Goal: Task Accomplishment & Management: Manage account settings

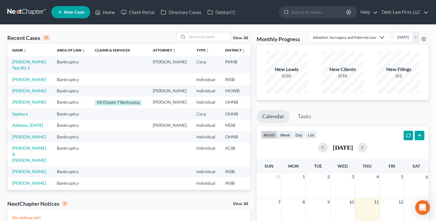
scroll to position [1, 0]
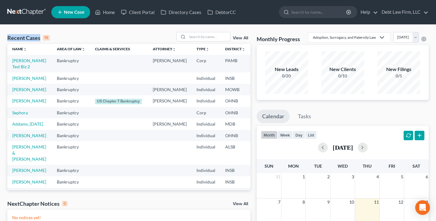
drag, startPoint x: 49, startPoint y: 37, endPoint x: 8, endPoint y: 37, distance: 41.5
click at [8, 37] on div "Recent Cases 15 View All" at bounding box center [128, 38] width 243 height 12
click at [8, 37] on div "Recent Cases 15" at bounding box center [28, 37] width 42 height 7
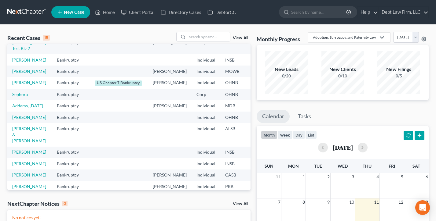
scroll to position [21, 0]
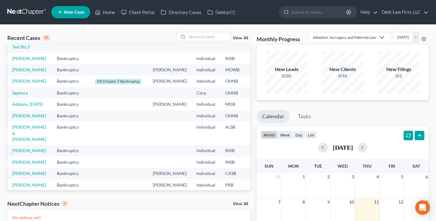
click at [16, 75] on td "Appleseed, Johnny" at bounding box center [29, 69] width 45 height 11
click at [17, 72] on link "Appleseed, Johnny" at bounding box center [29, 69] width 34 height 5
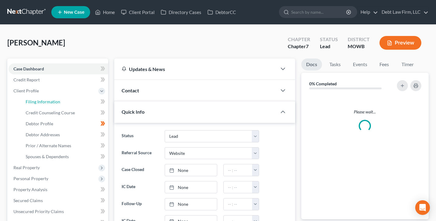
click at [47, 102] on span "Filing Information" at bounding box center [43, 101] width 34 height 5
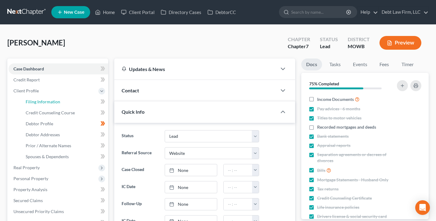
select select "1"
select select "0"
select select "30"
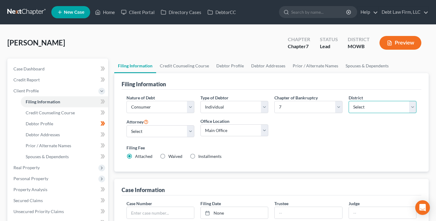
click at [370, 108] on select "Select Alabama - Middle Alabama - Northern Alabama - Southern Alaska Arizona Ar…" at bounding box center [382, 107] width 68 height 12
select select "19"
click at [348, 101] on select "Select Alabama - Middle Alabama - Northern Alabama - Southern Alaska Arizona Ar…" at bounding box center [382, 107] width 68 height 12
drag, startPoint x: 370, startPoint y: 108, endPoint x: 109, endPoint y: 8, distance: 279.5
click at [109, 8] on link "Home" at bounding box center [105, 12] width 26 height 11
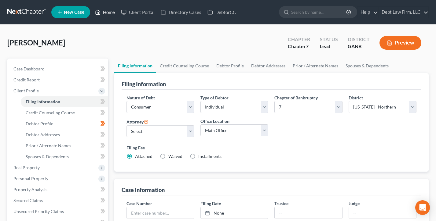
drag, startPoint x: 109, startPoint y: 8, endPoint x: 109, endPoint y: 12, distance: 4.0
click at [109, 12] on link "Home" at bounding box center [105, 12] width 26 height 11
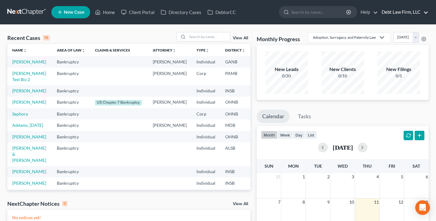
click at [403, 12] on link "Debt Law Firm, LLC" at bounding box center [403, 12] width 50 height 11
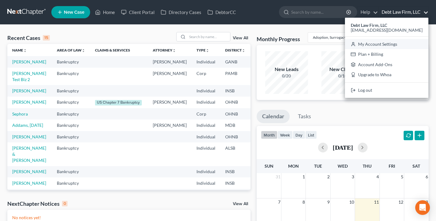
click at [404, 45] on link "My Account Settings" at bounding box center [386, 44] width 83 height 10
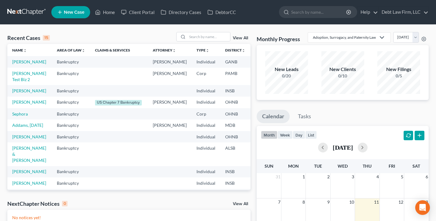
select select "61"
select select "24"
select select "36"
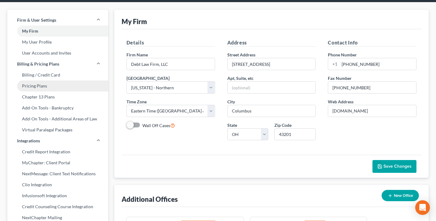
click at [34, 87] on link "Pricing Plans" at bounding box center [57, 86] width 101 height 11
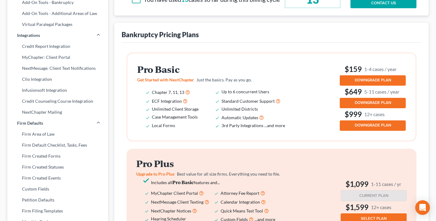
scroll to position [134, 0]
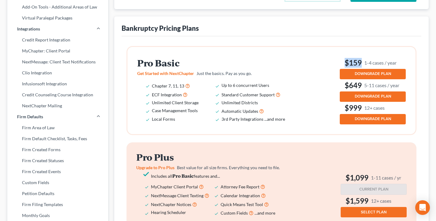
drag, startPoint x: 404, startPoint y: 69, endPoint x: 342, endPoint y: 69, distance: 61.4
click at [342, 69] on div "Pro Basic Get Started with NextChapter Just the basics. Pay as you go. Chapter …" at bounding box center [271, 90] width 288 height 87
drag, startPoint x: 400, startPoint y: 90, endPoint x: 337, endPoint y: 90, distance: 63.8
click at [337, 90] on div "Pro Basic Get Started with NextChapter Just the basics. Pay as you go. Chapter …" at bounding box center [271, 90] width 288 height 87
click at [337, 90] on div "Pro Basic Get Started with NextChapter Just the basics. Pay as you go. Chapter …" at bounding box center [271, 91] width 268 height 68
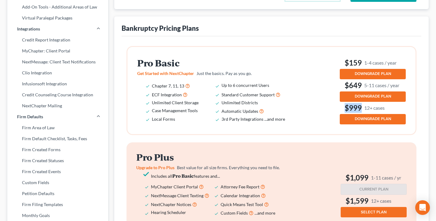
drag, startPoint x: 403, startPoint y: 114, endPoint x: 342, endPoint y: 114, distance: 60.7
click at [342, 114] on div "Pro Basic Get Started with NextChapter Just the basics. Pay as you go. Chapter …" at bounding box center [271, 90] width 288 height 87
click at [329, 108] on div "Pro Basic Get Started with NextChapter Just the basics. Pay as you go. Chapter …" at bounding box center [271, 91] width 268 height 68
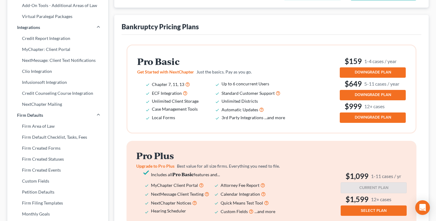
scroll to position [140, 0]
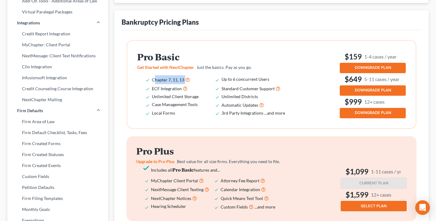
drag, startPoint x: 200, startPoint y: 84, endPoint x: 154, endPoint y: 84, distance: 46.1
click at [154, 84] on li "Chapter 7, 11, 13" at bounding box center [187, 79] width 70 height 9
drag, startPoint x: 204, startPoint y: 96, endPoint x: 148, endPoint y: 94, distance: 55.6
click at [152, 93] on li "ECF Integration" at bounding box center [187, 88] width 70 height 9
click at [134, 95] on div "Pro Basic Get Started with NextChapter Just the basics. Pay as you go. Chapter …" at bounding box center [271, 84] width 288 height 87
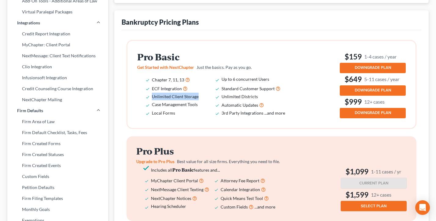
drag, startPoint x: 205, startPoint y: 103, endPoint x: 151, endPoint y: 102, distance: 53.4
click at [152, 100] on li "Unlimited Client Storage" at bounding box center [187, 97] width 70 height 8
drag, startPoint x: 206, startPoint y: 111, endPoint x: 153, endPoint y: 110, distance: 53.1
click at [153, 110] on li "Case Management Tools" at bounding box center [187, 105] width 70 height 9
drag, startPoint x: 166, startPoint y: 118, endPoint x: 144, endPoint y: 116, distance: 21.7
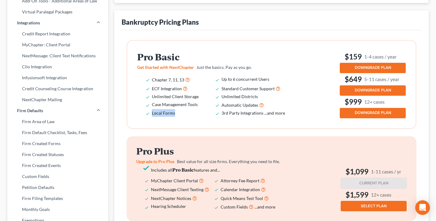
click at [144, 116] on ul "Chapter 7, 11, 13 Up to 6 concurrent Users ECF Integration Standard Customer Su…" at bounding box center [215, 96] width 156 height 42
drag, startPoint x: 274, startPoint y: 86, endPoint x: 210, endPoint y: 86, distance: 63.8
click at [210, 86] on ul "Chapter 7, 11, 13 Up to 6 concurrent Users ECF Integration Standard Customer Su…" at bounding box center [215, 96] width 156 height 42
drag, startPoint x: 274, startPoint y: 104, endPoint x: 232, endPoint y: 104, distance: 41.5
click at [220, 103] on ul "Chapter 7, 11, 13 Up to 6 concurrent Users ECF Integration Standard Customer Su…" at bounding box center [215, 96] width 156 height 42
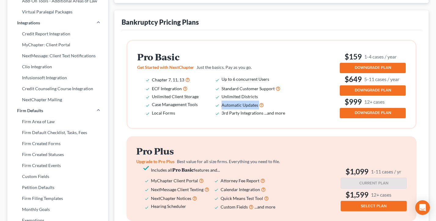
drag, startPoint x: 262, startPoint y: 111, endPoint x: 218, endPoint y: 109, distance: 43.7
click at [221, 109] on li "Automatic Updates" at bounding box center [256, 105] width 70 height 9
click at [214, 100] on li "Unlimited Client Storage" at bounding box center [187, 97] width 70 height 8
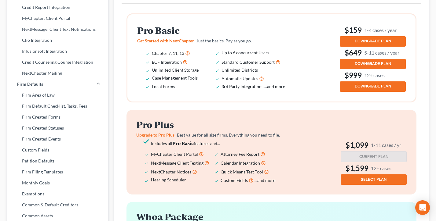
scroll to position [166, 0]
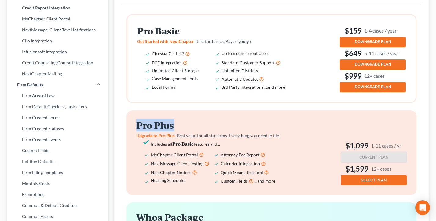
drag, startPoint x: 160, startPoint y: 131, endPoint x: 128, endPoint y: 131, distance: 31.4
click at [128, 131] on div "Pro Plus Upgrade to Pro Plus Best value for all size firms. Everything you need…" at bounding box center [271, 153] width 290 height 85
click at [129, 131] on div "Pro Plus Upgrade to Pro Plus Best value for all size firms. Everything you need…" at bounding box center [271, 153] width 290 height 85
drag, startPoint x: 406, startPoint y: 152, endPoint x: 341, endPoint y: 151, distance: 64.7
click at [341, 151] on h3 "$1,099 1-11 cases / yr" at bounding box center [373, 146] width 66 height 10
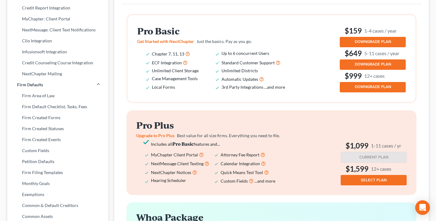
click at [341, 151] on h3 "$1,099 1-11 cases / yr" at bounding box center [373, 146] width 66 height 10
drag, startPoint x: 397, startPoint y: 175, endPoint x: 342, endPoint y: 174, distance: 55.3
click at [342, 174] on h3 "$1,599 12+ cases" at bounding box center [373, 169] width 66 height 10
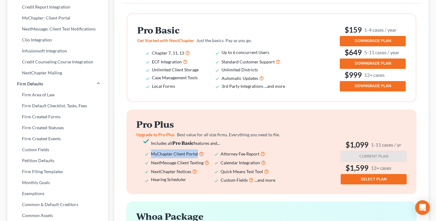
drag, startPoint x: 197, startPoint y: 160, endPoint x: 149, endPoint y: 159, distance: 48.2
click at [149, 159] on ul "Includes all Pro Basic features and... MyChapter Client Portal Attorney Fee Rep…" at bounding box center [214, 161] width 156 height 45
drag, startPoint x: 202, startPoint y: 170, endPoint x: 147, endPoint y: 171, distance: 54.6
click at [151, 167] on li "NextMessage Client Texting" at bounding box center [186, 162] width 70 height 9
click at [149, 170] on ul "Includes all Pro Basic features and... MyChapter Client Portal Attorney Fee Rep…" at bounding box center [214, 161] width 156 height 45
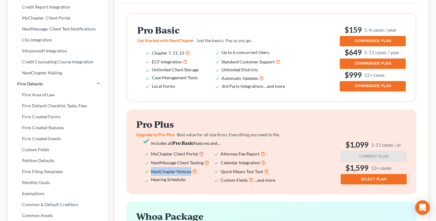
drag, startPoint x: 188, startPoint y: 178, endPoint x: 151, endPoint y: 178, distance: 37.5
click at [151, 176] on li "NextChapter Notices" at bounding box center [186, 171] width 70 height 9
click at [154, 174] on span "NextChapter Notices" at bounding box center [171, 171] width 40 height 5
drag, startPoint x: 184, startPoint y: 187, endPoint x: 151, endPoint y: 187, distance: 32.7
click at [151, 185] on li "Hearing Scheduler" at bounding box center [186, 180] width 70 height 9
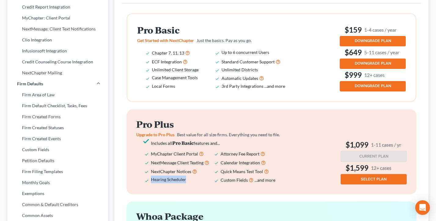
click at [151, 182] on span "Hearing Scheduler" at bounding box center [168, 179] width 35 height 5
drag, startPoint x: 189, startPoint y: 186, endPoint x: 150, endPoint y: 186, distance: 39.1
click at [150, 185] on ul "Includes all Pro Basic features and... MyChapter Client Portal Attorney Fee Rep…" at bounding box center [214, 161] width 156 height 45
click at [165, 101] on div "Pro Basic Get Started with NextChapter Just the basics. Pay as you go. Chapter …" at bounding box center [271, 57] width 288 height 87
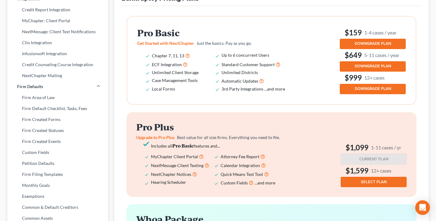
scroll to position [165, 0]
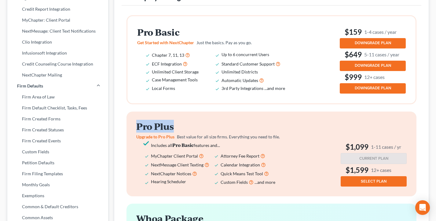
drag, startPoint x: 204, startPoint y: 134, endPoint x: 132, endPoint y: 132, distance: 71.8
click at [132, 132] on div "Pro Plus Upgrade to Pro Plus Best value for all size firms. Everything you need…" at bounding box center [271, 154] width 290 height 85
drag, startPoint x: 132, startPoint y: 132, endPoint x: 136, endPoint y: 132, distance: 4.0
click at [132, 132] on div "Pro Plus Upgrade to Pro Plus Best value for all size firms. Everything you need…" at bounding box center [271, 154] width 290 height 85
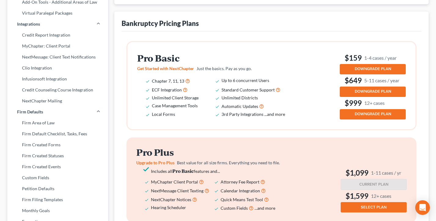
scroll to position [139, 0]
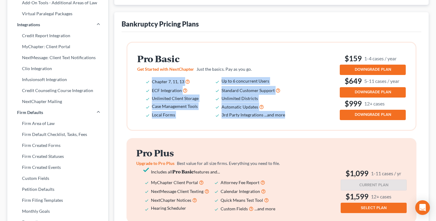
drag, startPoint x: 258, startPoint y: 119, endPoint x: 134, endPoint y: 82, distance: 128.7
click at [134, 82] on div "Pro Basic Get Started with NextChapter Just the basics. Pay as you go. Chapter …" at bounding box center [271, 86] width 288 height 87
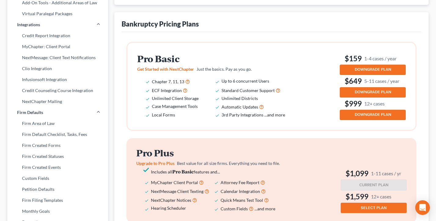
click at [134, 82] on div "Pro Basic Get Started with NextChapter Just the basics. Pay as you go. Chapter …" at bounding box center [271, 86] width 288 height 87
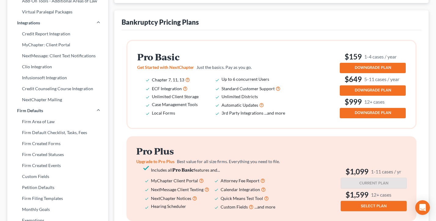
scroll to position [135, 0]
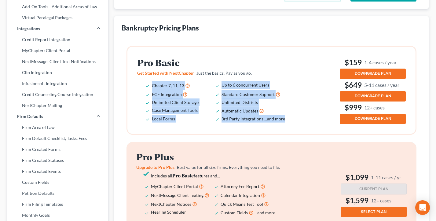
drag, startPoint x: 292, startPoint y: 129, endPoint x: 147, endPoint y: 87, distance: 151.0
click at [147, 87] on div "Pro Basic Get Started with NextChapter Just the basics. Pay as you go. Chapter …" at bounding box center [216, 90] width 159 height 65
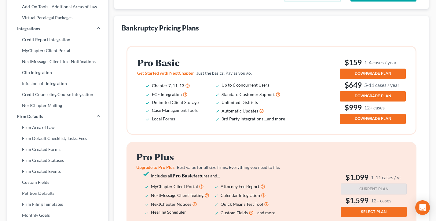
click at [147, 87] on div "Pro Basic Get Started with NextChapter Just the basics. Pay as you go. Chapter …" at bounding box center [216, 90] width 159 height 65
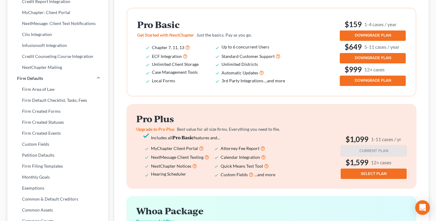
scroll to position [156, 0]
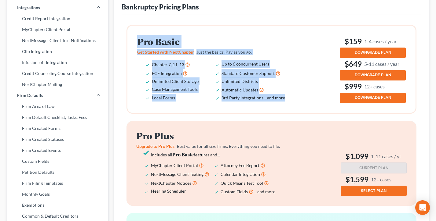
drag, startPoint x: 287, startPoint y: 108, endPoint x: 133, endPoint y: 45, distance: 166.6
click at [133, 45] on div "Pro Basic Get Started with NextChapter Just the basics. Pay as you go. Chapter …" at bounding box center [271, 69] width 288 height 87
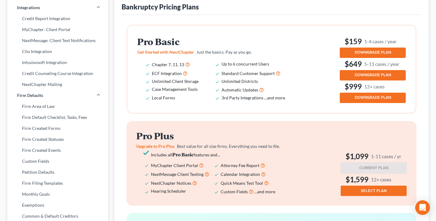
click at [133, 45] on div "Pro Basic Get Started with NextChapter Just the basics. Pay as you go. Chapter …" at bounding box center [271, 69] width 288 height 87
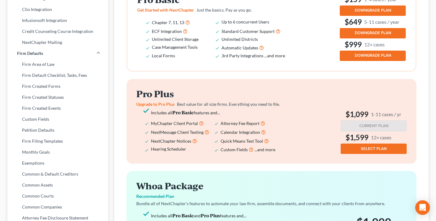
scroll to position [202, 0]
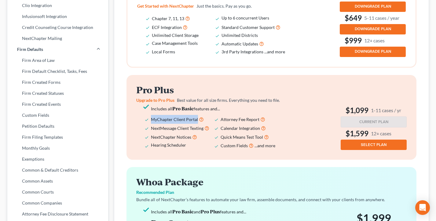
drag, startPoint x: 189, startPoint y: 125, endPoint x: 153, endPoint y: 121, distance: 36.8
click at [151, 124] on li "MyChapter Client Portal" at bounding box center [186, 119] width 70 height 9
click at [212, 87] on div "Pro Plus Upgrade to Pro Plus Best value for all size firms. Everything you need…" at bounding box center [271, 117] width 290 height 85
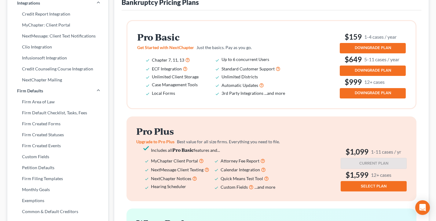
scroll to position [159, 0]
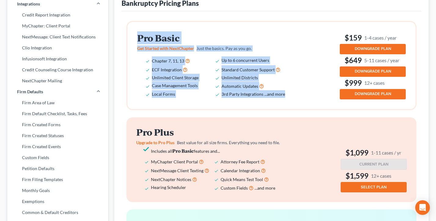
drag, startPoint x: 290, startPoint y: 103, endPoint x: 126, endPoint y: 48, distance: 173.3
click at [126, 48] on ng-include "Pro Basic Get Started with NextChapter Just the basics. Pay as you go. Chapter …" at bounding box center [271, 65] width 290 height 89
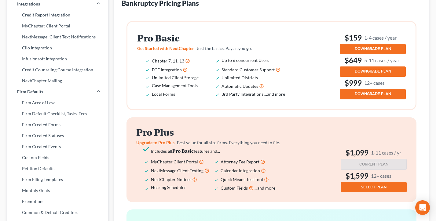
click at [214, 109] on div "Pro Basic Get Started with NextChapter Just the basics. Pay as you go. Chapter …" at bounding box center [271, 65] width 288 height 87
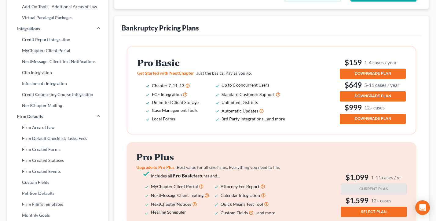
scroll to position [134, 0]
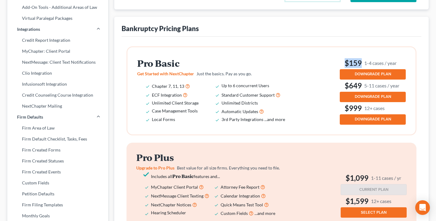
drag, startPoint x: 379, startPoint y: 70, endPoint x: 345, endPoint y: 70, distance: 33.9
click at [345, 68] on h3 "$159 1-4 cases / year" at bounding box center [372, 63] width 66 height 10
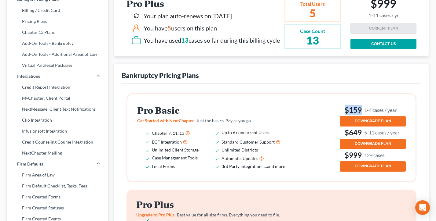
scroll to position [0, 0]
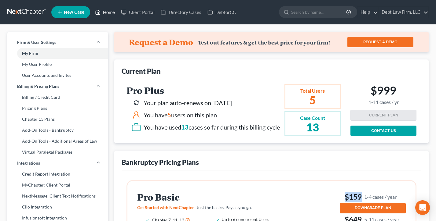
click at [108, 12] on link "Home" at bounding box center [105, 12] width 26 height 11
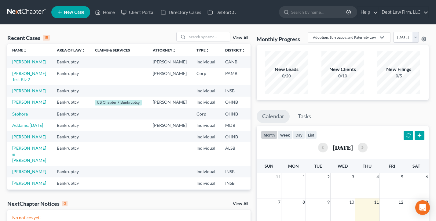
click at [72, 10] on span "New Case" at bounding box center [74, 12] width 20 height 5
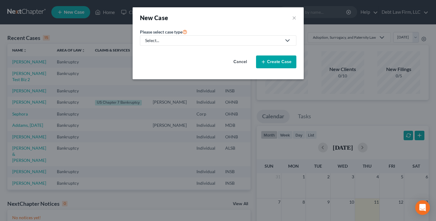
click at [194, 42] on div "Select..." at bounding box center [213, 41] width 136 height 6
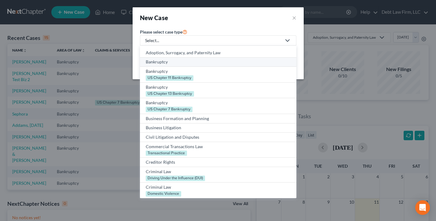
click at [169, 64] on div "Bankruptcy" at bounding box center [218, 62] width 145 height 6
select select "61"
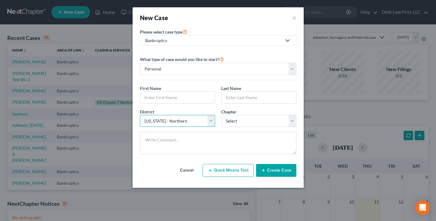
click at [177, 123] on select "Select Alabama - Middle Alabama - Northern Alabama - Southern Alaska Arizona Ar…" at bounding box center [177, 121] width 75 height 12
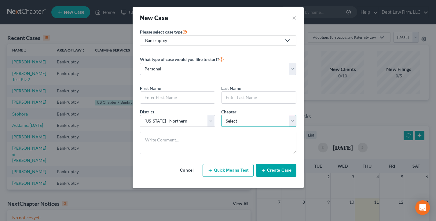
click at [260, 122] on select "Select 7 11 12 13" at bounding box center [258, 121] width 75 height 12
select select "0"
click at [221, 115] on select "Select 7 11 12 13" at bounding box center [258, 121] width 75 height 12
click at [295, 17] on button "×" at bounding box center [294, 17] width 4 height 9
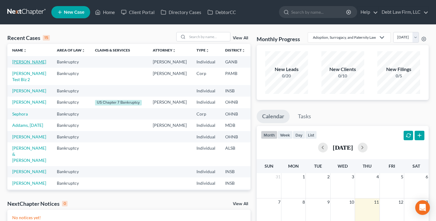
click at [18, 64] on link "Appleseed, Johnny" at bounding box center [29, 61] width 34 height 5
select select "12"
select select "3"
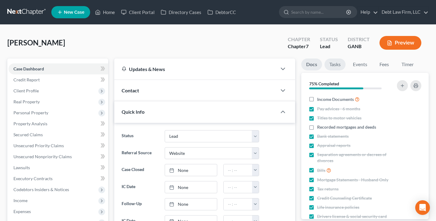
click at [335, 65] on link "Tasks" at bounding box center [334, 65] width 21 height 12
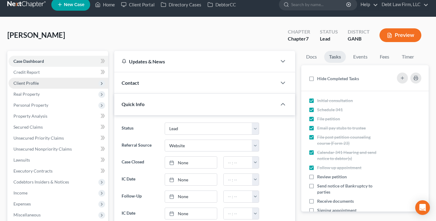
scroll to position [14, 0]
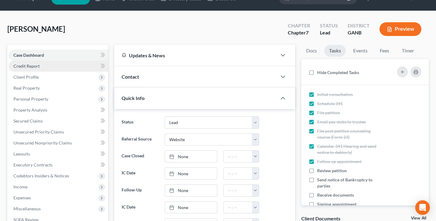
click at [33, 68] on span "Credit Report" at bounding box center [26, 65] width 26 height 5
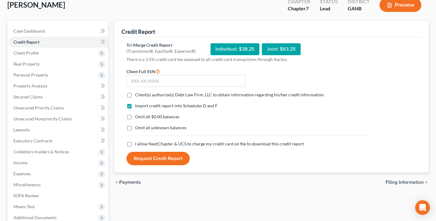
scroll to position [41, 0]
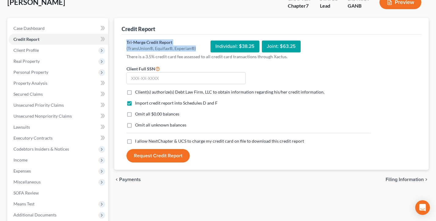
drag, startPoint x: 198, startPoint y: 49, endPoint x: 125, endPoint y: 40, distance: 74.1
click at [125, 40] on div "Tri-Merge Credit Report (TransUnion®, Equifax®, Experian®) Individual: $38.25 J…" at bounding box center [270, 102] width 299 height 136
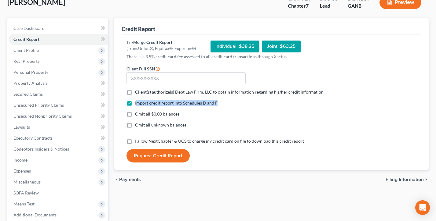
drag, startPoint x: 226, startPoint y: 102, endPoint x: 136, endPoint y: 101, distance: 90.4
click at [136, 101] on div "Import credit report into Schedules D and F" at bounding box center [248, 103] width 244 height 6
click at [256, 106] on div "Import credit report into Schedules D and F Omit all $0.00 balances Omit all un…" at bounding box center [248, 119] width 250 height 38
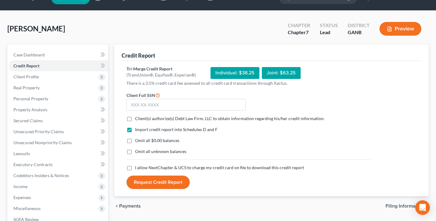
scroll to position [9, 0]
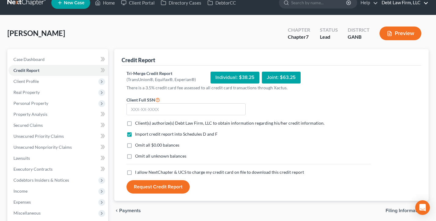
click at [401, 1] on link "Debt Law Firm, LLC" at bounding box center [403, 2] width 50 height 11
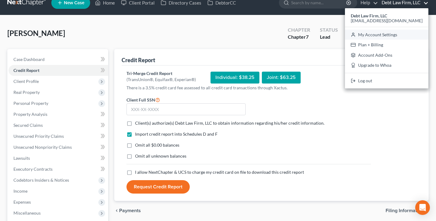
click at [397, 35] on link "My Account Settings" at bounding box center [386, 35] width 83 height 10
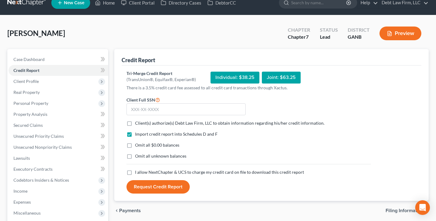
select select "61"
select select "24"
select select "36"
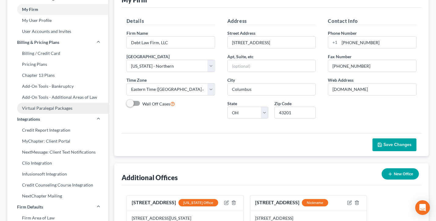
scroll to position [61, 0]
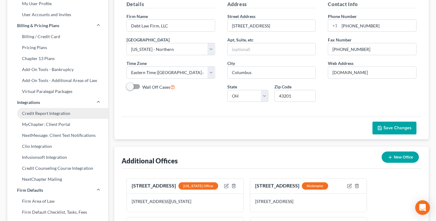
click at [43, 118] on link "Credit Report Integration" at bounding box center [57, 113] width 101 height 11
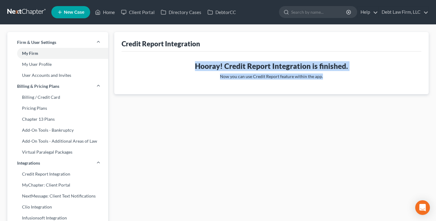
drag, startPoint x: 329, startPoint y: 81, endPoint x: 171, endPoint y: 61, distance: 159.1
click at [171, 61] on div "Hooray! Credit Report Integration is in progress. Xactus will be in touch soon …" at bounding box center [270, 73] width 299 height 43
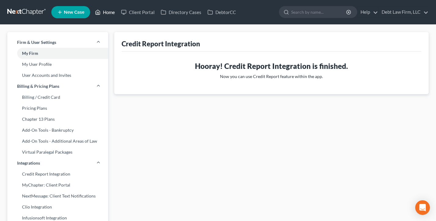
click at [110, 13] on link "Home" at bounding box center [105, 12] width 26 height 11
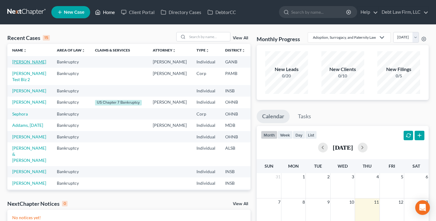
scroll to position [1, 0]
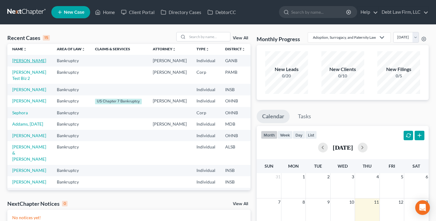
drag, startPoint x: 22, startPoint y: 63, endPoint x: 25, endPoint y: 63, distance: 3.1
click at [22, 63] on link "Appleseed, Johnny" at bounding box center [29, 60] width 34 height 5
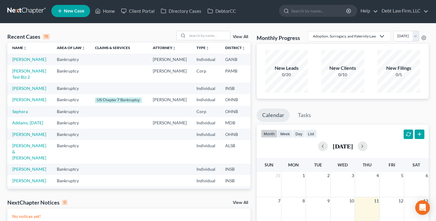
select select "12"
select select "3"
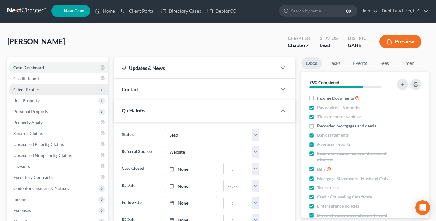
scroll to position [33, 0]
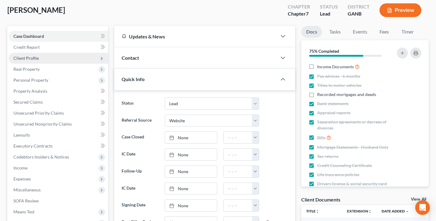
click at [33, 57] on span "Client Profile" at bounding box center [25, 58] width 25 height 5
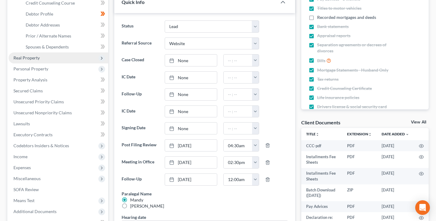
scroll to position [115, 0]
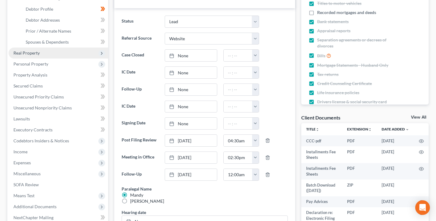
click at [37, 50] on span "Real Property" at bounding box center [26, 52] width 26 height 5
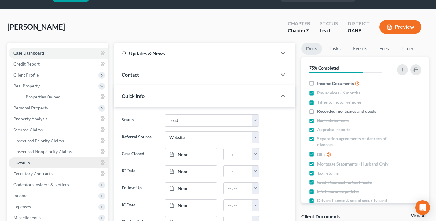
scroll to position [0, 0]
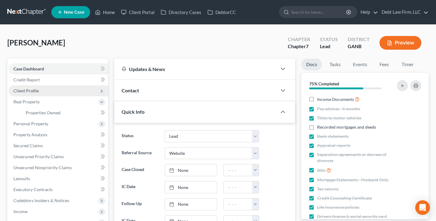
click at [30, 91] on span "Client Profile" at bounding box center [25, 90] width 25 height 5
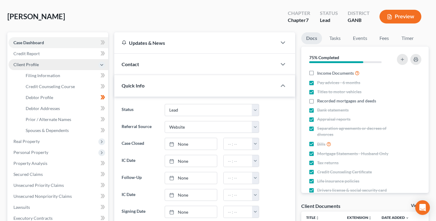
scroll to position [27, 0]
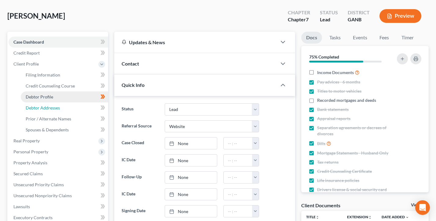
drag, startPoint x: 42, startPoint y: 107, endPoint x: 46, endPoint y: 106, distance: 4.2
click at [42, 107] on span "Debtor Addresses" at bounding box center [43, 107] width 34 height 5
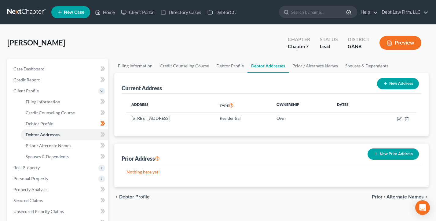
click at [393, 87] on button "New Address" at bounding box center [398, 83] width 42 height 11
select select "0"
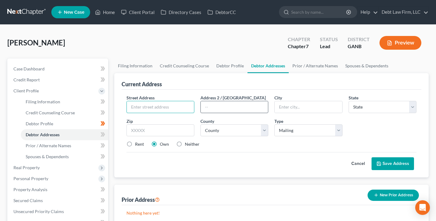
drag, startPoint x: 178, startPoint y: 108, endPoint x: 217, endPoint y: 106, distance: 38.8
click at [178, 108] on input "text" at bounding box center [160, 107] width 67 height 12
click at [218, 106] on input "text" at bounding box center [234, 107] width 67 height 12
drag, startPoint x: 303, startPoint y: 107, endPoint x: 360, endPoint y: 107, distance: 57.4
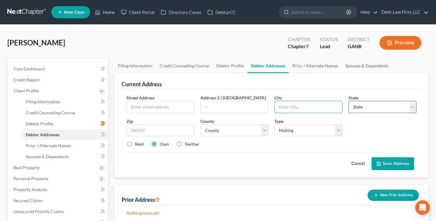
click at [303, 107] on input "text" at bounding box center [307, 107] width 67 height 12
click at [368, 107] on select "State AL AK AR AZ CA CO CT DE DC FL GA GU HI ID IL IN IA KS KY LA ME MD MA MI M…" at bounding box center [382, 107] width 68 height 12
click at [355, 163] on button "Cancel" at bounding box center [357, 164] width 27 height 12
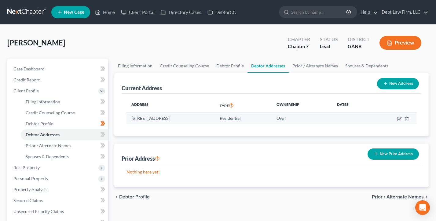
drag, startPoint x: 220, startPoint y: 120, endPoint x: 130, endPoint y: 116, distance: 90.1
click at [130, 116] on td "520 Sand Bend Dr, Baltimore, MT 21210" at bounding box center [170, 119] width 88 height 12
click at [131, 116] on td "520 Sand Bend Dr, Baltimore, MT 21210" at bounding box center [170, 119] width 88 height 12
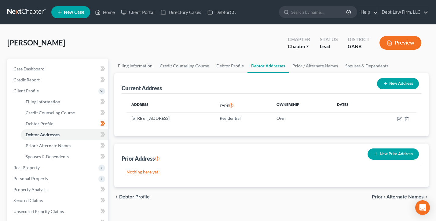
click at [407, 42] on button "Preview" at bounding box center [400, 43] width 42 height 14
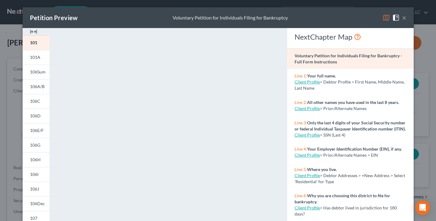
click at [404, 17] on button "×" at bounding box center [404, 17] width 4 height 7
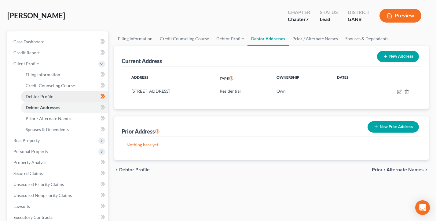
scroll to position [35, 0]
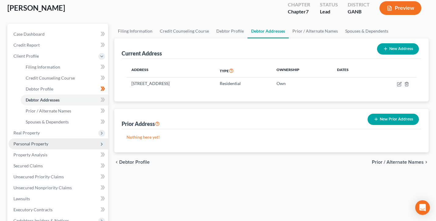
click at [30, 143] on span "Personal Property" at bounding box center [30, 143] width 35 height 5
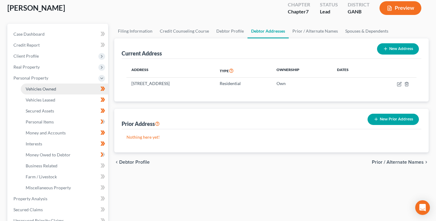
click at [42, 88] on span "Vehicles Owned" at bounding box center [41, 88] width 31 height 5
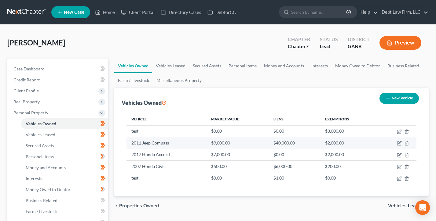
scroll to position [25, 0]
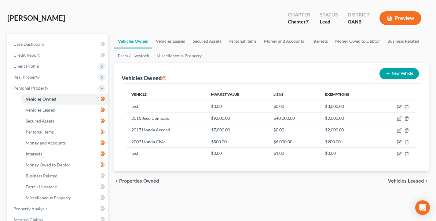
click at [405, 16] on button "Preview" at bounding box center [400, 18] width 42 height 14
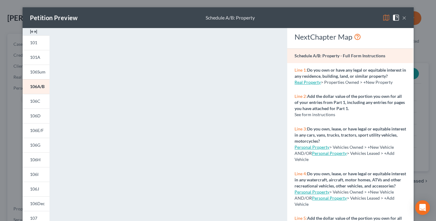
click at [404, 18] on button "×" at bounding box center [404, 17] width 4 height 7
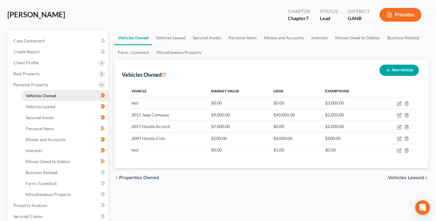
scroll to position [32, 0]
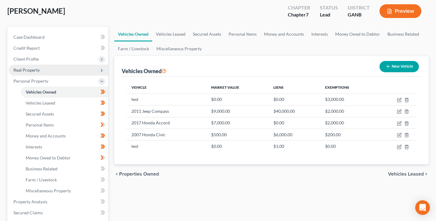
click at [40, 70] on span "Real Property" at bounding box center [59, 70] width 100 height 11
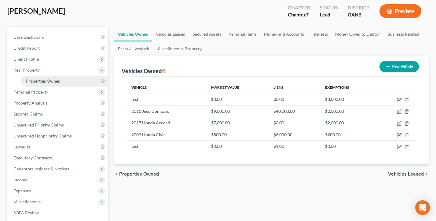
click at [44, 79] on span "Properties Owned" at bounding box center [43, 80] width 35 height 5
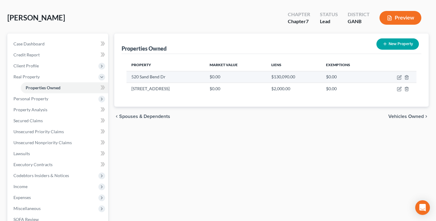
scroll to position [26, 0]
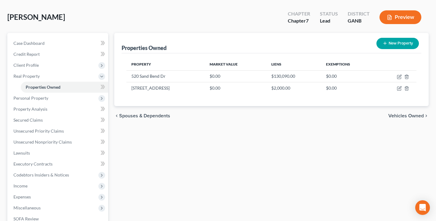
click at [393, 43] on button "New Property" at bounding box center [397, 43] width 42 height 11
select select "27"
select select "0"
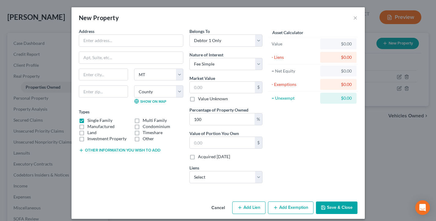
scroll to position [5, 0]
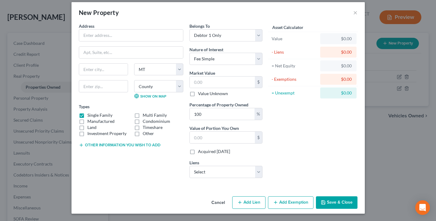
click at [289, 198] on button "Add Exemption" at bounding box center [290, 203] width 45 height 13
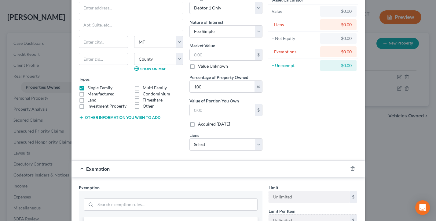
scroll to position [0, 0]
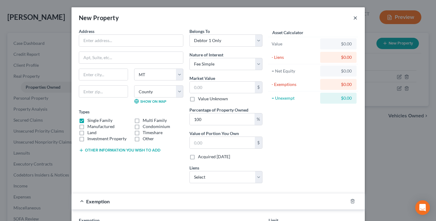
click at [356, 16] on button "×" at bounding box center [355, 17] width 4 height 7
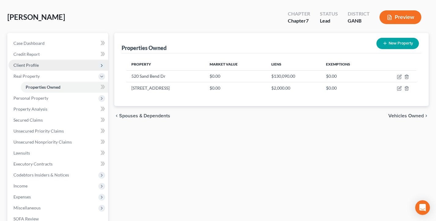
click at [29, 65] on span "Client Profile" at bounding box center [25, 65] width 25 height 5
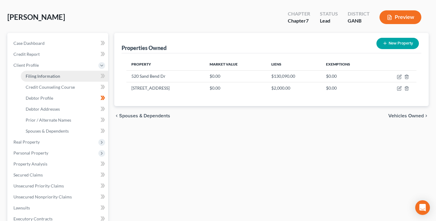
click at [36, 75] on span "Filing Information" at bounding box center [43, 76] width 34 height 5
select select "1"
select select "0"
select select "19"
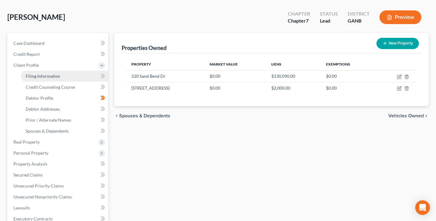
select select "8"
select select "0"
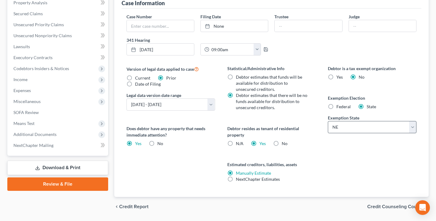
scroll to position [189, 0]
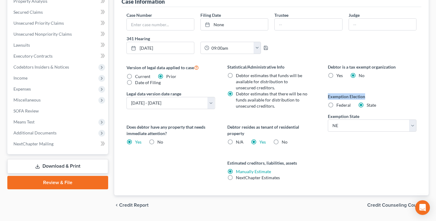
drag, startPoint x: 373, startPoint y: 97, endPoint x: 326, endPoint y: 97, distance: 47.6
click at [326, 97] on div "Debtor is a tax exempt organization Yes No Exemption Election Federal State Exe…" at bounding box center [371, 130] width 101 height 132
click at [372, 128] on select "State AL AK AR AZ CA CO CT DE DC FL GA GU HI ID IL IN IA KS KY LA ME MD MA MI M…" at bounding box center [372, 126] width 89 height 12
select select "10"
click at [328, 120] on select "State AL AK AR AZ CA CO CT DE DC FL GA GU HI ID IL IN IA KS KY LA ME MD MA MI M…" at bounding box center [372, 126] width 89 height 12
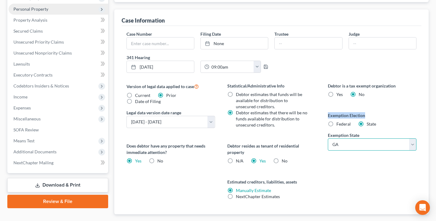
scroll to position [111, 0]
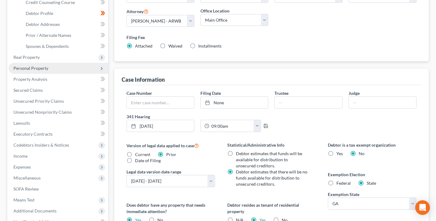
click at [33, 69] on span "Personal Property" at bounding box center [30, 68] width 35 height 5
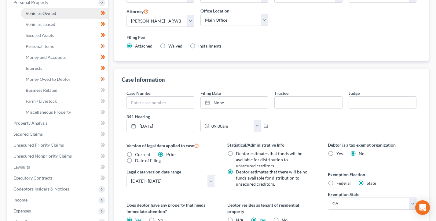
click at [46, 12] on span "Vehicles Owned" at bounding box center [41, 13] width 31 height 5
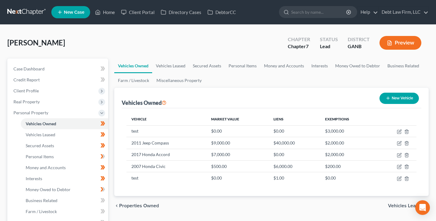
click at [395, 96] on button "New Vehicle" at bounding box center [398, 98] width 39 height 11
select select "0"
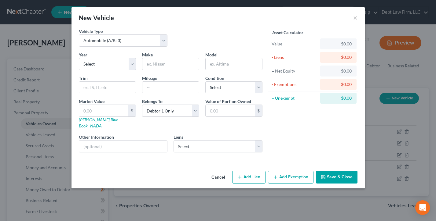
click at [293, 172] on button "Add Exemption" at bounding box center [290, 177] width 45 height 13
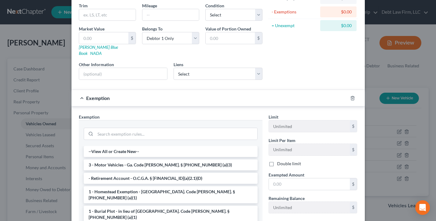
scroll to position [132, 0]
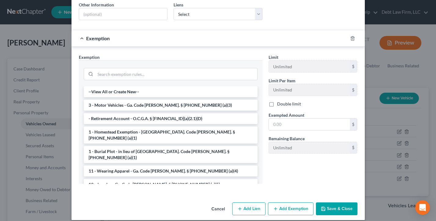
click at [138, 100] on li "3 - Motor Vehicles - Ga. Code Ann. § 44-13-100 (a)(3)" at bounding box center [171, 105] width 174 height 11
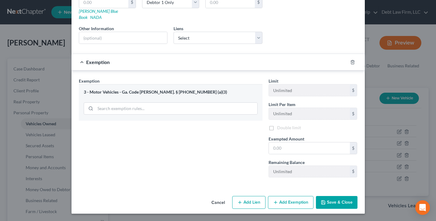
scroll to position [102, 0]
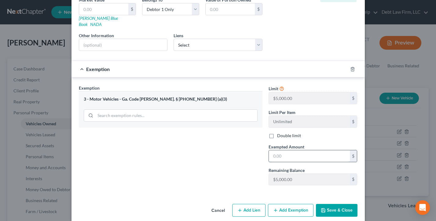
click at [290, 150] on input "text" at bounding box center [309, 156] width 81 height 12
click at [265, 174] on div "Exemption Set must be selected for CA. Exemption * 3 - Motor Vehicles - Ga. Cod…" at bounding box center [218, 138] width 285 height 106
click at [285, 150] on input "text" at bounding box center [309, 156] width 81 height 12
type input "2400"
click at [215, 145] on div "Exemption Set must be selected for CA. Exemption * 3 - Motor Vehicles - Ga. Cod…" at bounding box center [171, 138] width 190 height 106
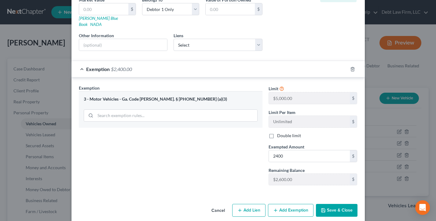
click at [261, 173] on div "Exemption Set must be selected for CA. Exemption * 3 - Motor Vehicles - Ga. Cod…" at bounding box center [218, 138] width 285 height 106
click at [261, 173] on div "Exemption Set must be selected for CA. Exemption * 3 - Motor Vehicles - Ga. Cod…" at bounding box center [171, 138] width 190 height 106
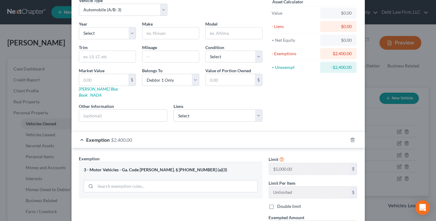
scroll to position [0, 0]
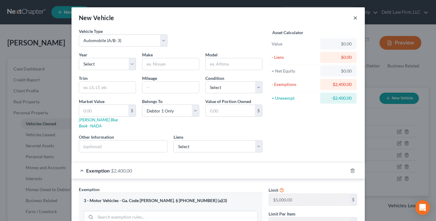
click at [355, 17] on button "×" at bounding box center [355, 17] width 4 height 7
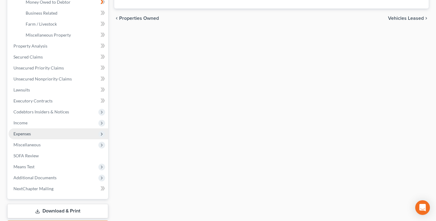
scroll to position [223, 0]
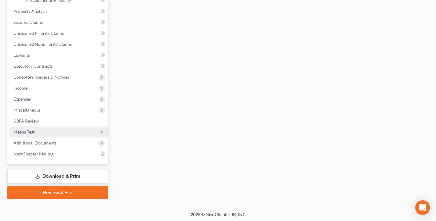
click at [38, 132] on span "Means Test" at bounding box center [59, 132] width 100 height 11
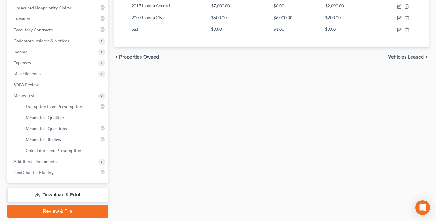
scroll to position [160, 0]
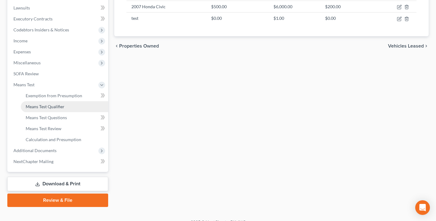
click at [39, 107] on span "Means Test Qualifier" at bounding box center [45, 106] width 39 height 5
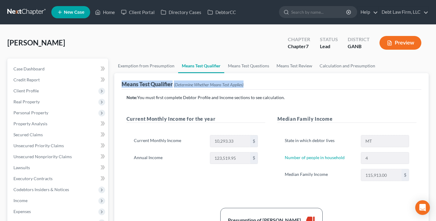
drag, startPoint x: 255, startPoint y: 84, endPoint x: 128, endPoint y: 80, distance: 126.4
click at [121, 80] on div "Means Test Qualifier (Determine Whether Means Test Applies)" at bounding box center [270, 81] width 299 height 16
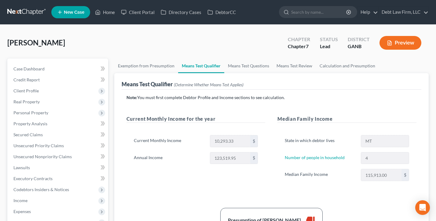
drag, startPoint x: 248, startPoint y: 98, endPoint x: 254, endPoint y: 98, distance: 5.8
click at [248, 98] on p "Note: You must first complete Debtor Profile and Income sections to see calcula…" at bounding box center [271, 98] width 290 height 6
drag, startPoint x: 286, startPoint y: 98, endPoint x: 163, endPoint y: 94, distance: 122.8
click at [162, 95] on p "Note: You must first complete Debtor Profile and Income sections to see calcula…" at bounding box center [271, 98] width 290 height 6
click at [190, 97] on p "Note: You must first complete Debtor Profile and Income sections to see calcula…" at bounding box center [271, 98] width 290 height 6
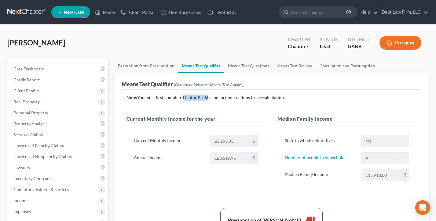
drag, startPoint x: 182, startPoint y: 97, endPoint x: 213, endPoint y: 97, distance: 30.8
click at [206, 97] on p "Note: You must first complete Debtor Profile and Income sections to see calcula…" at bounding box center [271, 98] width 290 height 6
drag, startPoint x: 223, startPoint y: 98, endPoint x: 256, endPoint y: 97, distance: 33.0
click at [253, 97] on p "Note: You must first complete Debtor Profile and Income sections to see calcula…" at bounding box center [271, 98] width 290 height 6
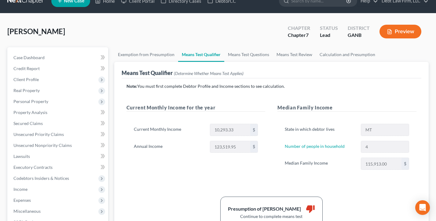
scroll to position [39, 0]
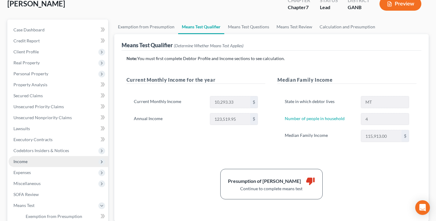
click at [34, 162] on span "Income" at bounding box center [59, 161] width 100 height 11
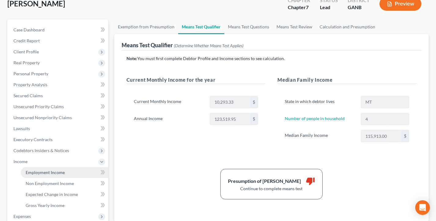
click at [44, 175] on span "Employment Income" at bounding box center [45, 172] width 39 height 5
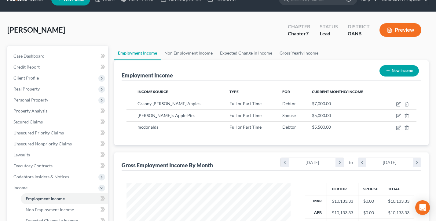
scroll to position [28, 0]
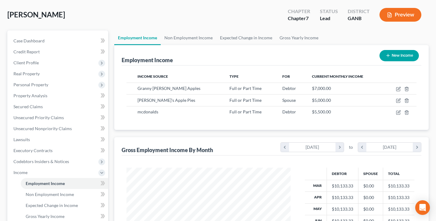
click at [405, 56] on button "New Income" at bounding box center [398, 55] width 39 height 11
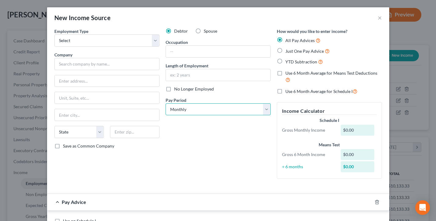
click at [202, 109] on select "Select Monthly Twice Monthly Every Other Week Weekly" at bounding box center [217, 109] width 105 height 12
click at [193, 108] on select "Select Monthly Twice Monthly Every Other Week Weekly" at bounding box center [217, 109] width 105 height 12
select select "3"
click at [165, 103] on select "Select Monthly Twice Monthly Every Other Week Weekly" at bounding box center [217, 109] width 105 height 12
drag, startPoint x: 357, startPoint y: 34, endPoint x: 275, endPoint y: 29, distance: 81.6
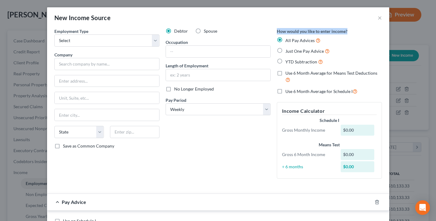
click at [275, 29] on div "How would you like to enter income? All Pay Advices Just One Pay Advice YTD Sub…" at bounding box center [329, 106] width 111 height 156
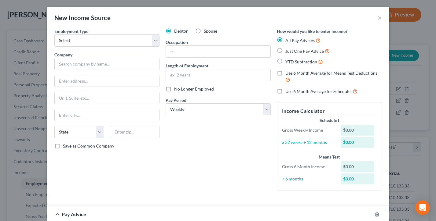
click at [285, 50] on label "Just One Pay Advice" at bounding box center [307, 51] width 44 height 7
click at [288, 50] on input "Just One Pay Advice" at bounding box center [290, 50] width 4 height 4
radio input "true"
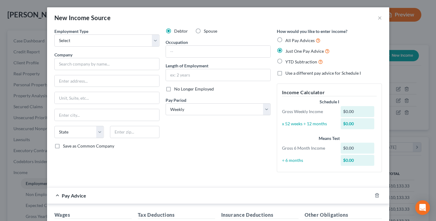
click at [285, 61] on label "YTD Subtraction" at bounding box center [304, 61] width 38 height 7
click at [288, 61] on input "YTD Subtraction" at bounding box center [290, 60] width 4 height 4
radio input "true"
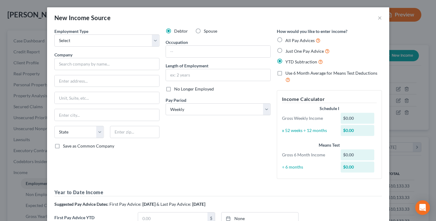
click at [285, 40] on label "All Pay Advices" at bounding box center [302, 40] width 35 height 7
click at [288, 40] on input "All Pay Advices" at bounding box center [290, 39] width 4 height 4
radio input "true"
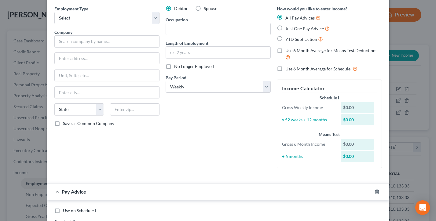
scroll to position [22, 0]
drag, startPoint x: 352, startPoint y: 97, endPoint x: 311, endPoint y: 97, distance: 40.9
click at [311, 97] on div "Schedule I" at bounding box center [329, 99] width 95 height 6
drag, startPoint x: 333, startPoint y: 135, endPoint x: 310, endPoint y: 134, distance: 23.8
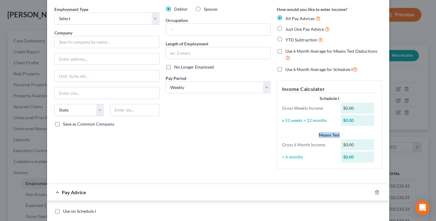
click at [310, 134] on div "Means Test" at bounding box center [329, 135] width 95 height 6
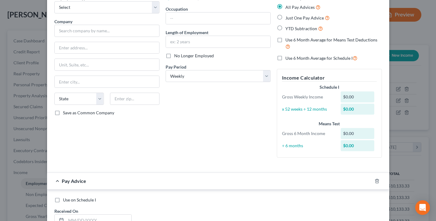
scroll to position [0, 0]
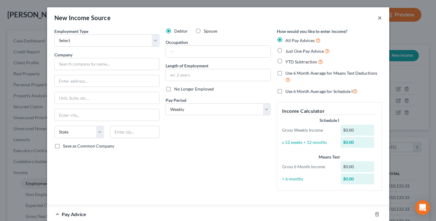
click at [379, 17] on button "×" at bounding box center [379, 17] width 4 height 7
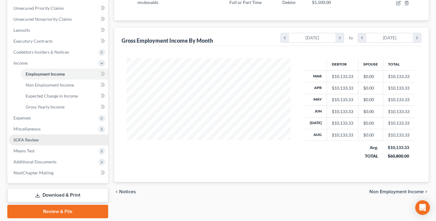
scroll to position [138, 0]
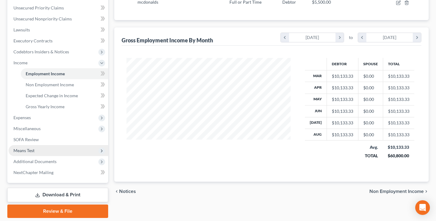
click at [35, 149] on span "Means Test" at bounding box center [59, 150] width 100 height 11
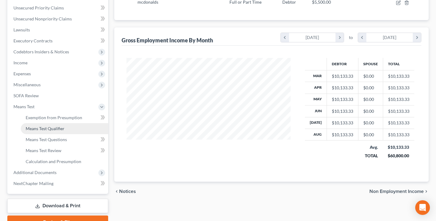
click at [45, 131] on span "Means Test Qualifier" at bounding box center [45, 128] width 39 height 5
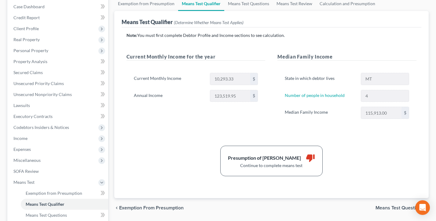
scroll to position [64, 0]
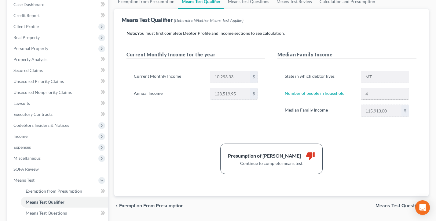
click at [361, 92] on div "4" at bounding box center [385, 94] width 48 height 12
click at [351, 111] on div "Median Family Income 115,913.00 $" at bounding box center [346, 111] width 130 height 12
click at [209, 91] on div "123,519.95 $" at bounding box center [234, 94] width 54 height 12
click at [304, 72] on label "State in which debtor lives" at bounding box center [319, 77] width 76 height 12
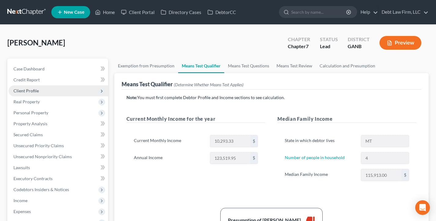
click at [33, 89] on span "Client Profile" at bounding box center [25, 90] width 25 height 5
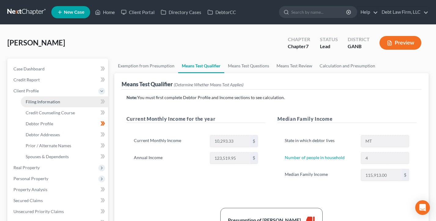
click at [46, 98] on link "Filing Information" at bounding box center [64, 101] width 87 height 11
select select "1"
select select "0"
select select "19"
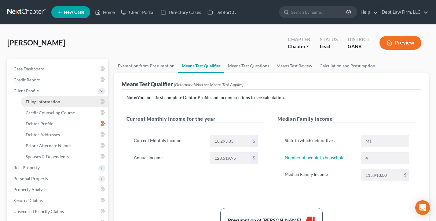
select select "8"
select select "0"
select select "10"
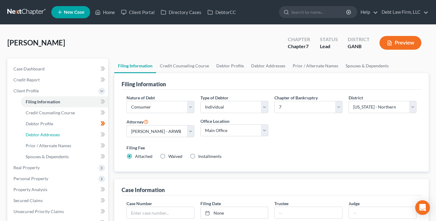
drag, startPoint x: 51, startPoint y: 135, endPoint x: 410, endPoint y: 121, distance: 359.6
click at [51, 135] on span "Debtor Addresses" at bounding box center [43, 134] width 34 height 5
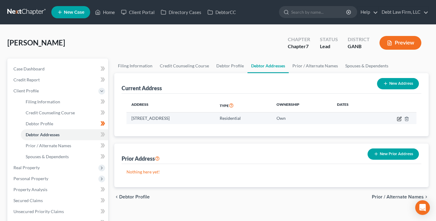
click at [400, 118] on icon "button" at bounding box center [399, 118] width 3 height 3
select select "27"
select select "4"
select select "0"
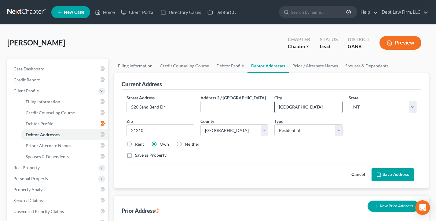
click at [325, 106] on input "Baltimore" at bounding box center [307, 107] width 67 height 12
click at [395, 104] on select "State AL AK AR AZ CA CO CT DE DC FL GA GU HI ID IL IN IA KS KY LA ME MD MA MI M…" at bounding box center [382, 107] width 68 height 12
select select "10"
click at [348, 101] on select "State AL AK AR AZ CA CO CT DE DC FL GA GU HI ID IL IN IA KS KY LA ME MD MA MI M…" at bounding box center [382, 107] width 68 height 12
click at [229, 145] on div "Rent Own Neither" at bounding box center [271, 144] width 296 height 6
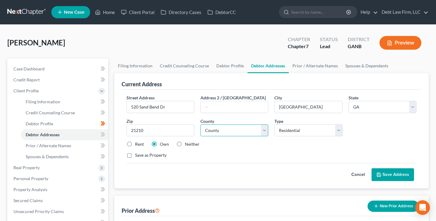
click at [229, 134] on select "County Appling County Atkinson County Bacon County Baker County Baldwin County …" at bounding box center [234, 131] width 68 height 12
select select "3"
click at [200, 125] on select "County Appling County Atkinson County Bacon County Baker County Baldwin County …" at bounding box center [234, 131] width 68 height 12
click at [389, 172] on button "Save Address" at bounding box center [392, 175] width 42 height 13
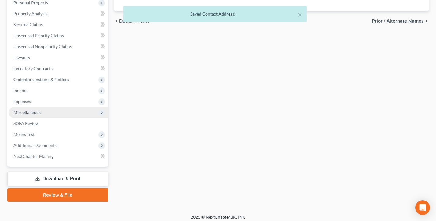
scroll to position [179, 0]
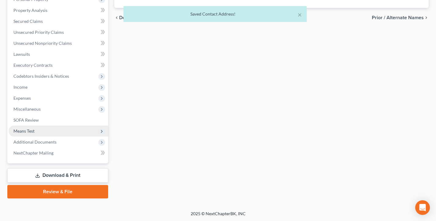
click at [38, 128] on span "Means Test" at bounding box center [59, 131] width 100 height 11
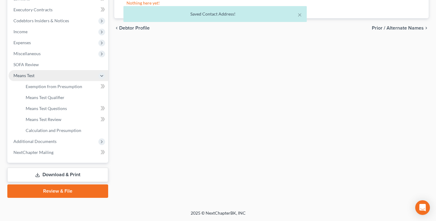
scroll to position [114, 0]
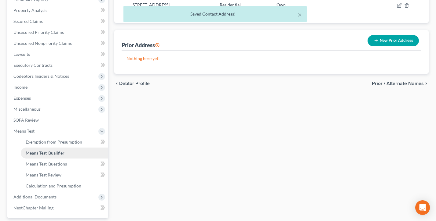
click at [51, 151] on span "Means Test Qualifier" at bounding box center [45, 152] width 39 height 5
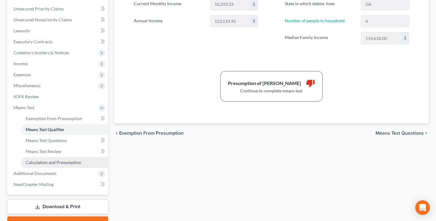
scroll to position [159, 0]
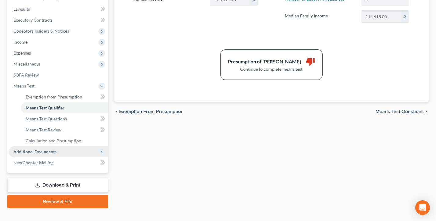
click at [52, 150] on span "Additional Documents" at bounding box center [34, 151] width 43 height 5
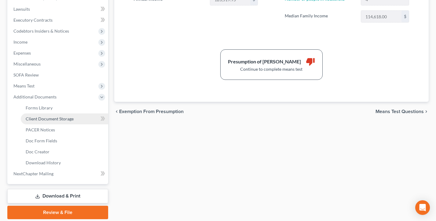
click at [59, 121] on link "Client Document Storage" at bounding box center [64, 119] width 87 height 11
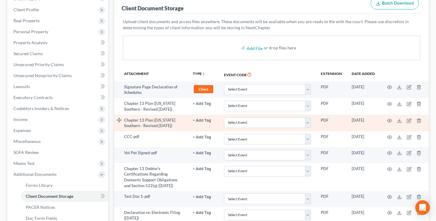
scroll to position [107, 0]
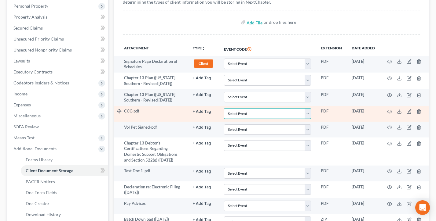
click at [271, 115] on select "Select Event 01 - Chapter 13 Plan - Initial Plan 02-Application to Pay Filing F…" at bounding box center [267, 113] width 87 height 11
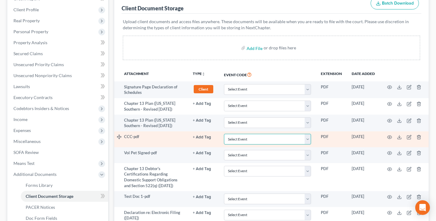
click at [254, 140] on select "Select Event 01 - Chapter 13 Plan - Initial Plan 02-Application to Pay Filing F…" at bounding box center [267, 139] width 87 height 11
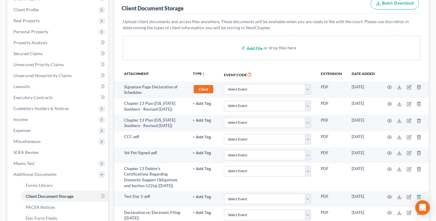
click at [256, 48] on input "file" at bounding box center [253, 47] width 15 height 11
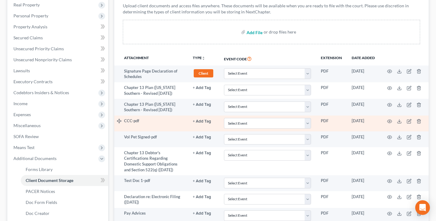
scroll to position [98, 0]
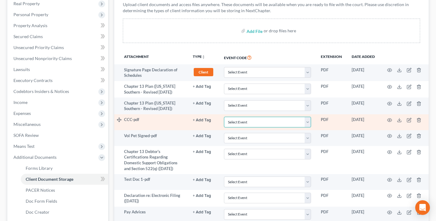
click at [245, 122] on select "Select Event 01 - Chapter 13 Plan - Initial Plan 02-Application to Pay Filing F…" at bounding box center [267, 122] width 87 height 11
select select "7"
click at [224, 117] on select "Select Event 01 - Chapter 13 Plan - Initial Plan 02-Application to Pay Filing F…" at bounding box center [267, 122] width 87 height 11
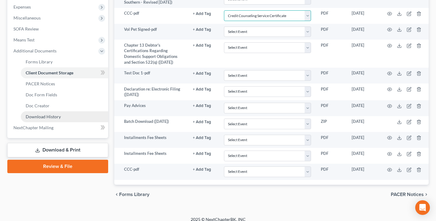
scroll to position [211, 0]
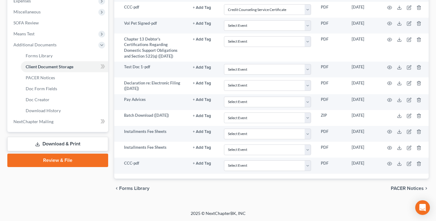
click at [54, 142] on link "Download & Print" at bounding box center [57, 144] width 101 height 14
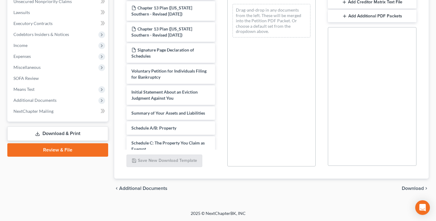
scroll to position [94, 0]
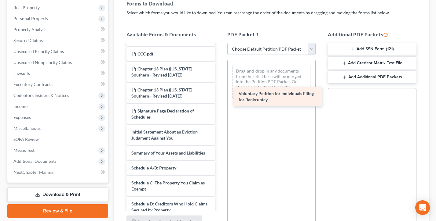
drag, startPoint x: 159, startPoint y: 137, endPoint x: 266, endPoint y: 100, distance: 113.3
click at [220, 100] on div "Voluntary Petition for Individuals Filing for Bankruptcy CCC-pdf Installments F…" at bounding box center [170, 192] width 98 height 566
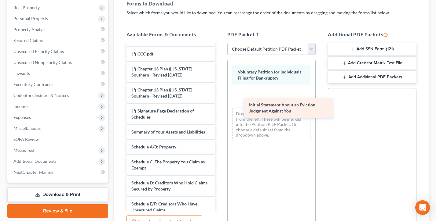
drag, startPoint x: 166, startPoint y: 139, endPoint x: 281, endPoint y: 112, distance: 117.7
click at [220, 112] on div "Initial Statement About an Eviction Judgment Against You CCC-pdf Installments F…" at bounding box center [170, 181] width 98 height 545
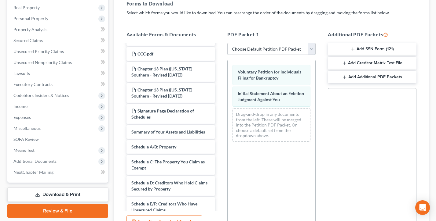
click at [276, 49] on select "Choose Default Petition PDF Packet Complete Bankruptcy Petition (all forms and …" at bounding box center [271, 49] width 89 height 12
select select "0"
click at [227, 43] on select "Choose Default Petition PDF Packet Complete Bankruptcy Petition (all forms and …" at bounding box center [271, 49] width 89 height 12
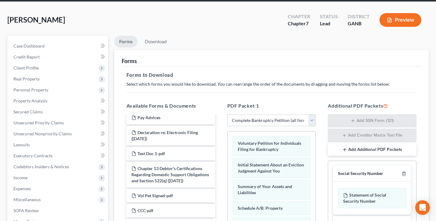
scroll to position [15, 0]
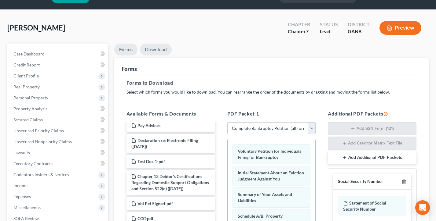
click at [148, 45] on link "Download" at bounding box center [156, 50] width 32 height 12
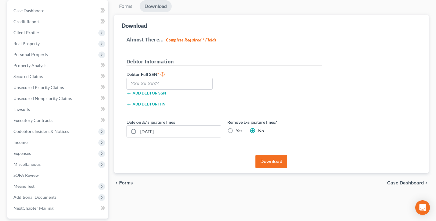
scroll to position [32, 0]
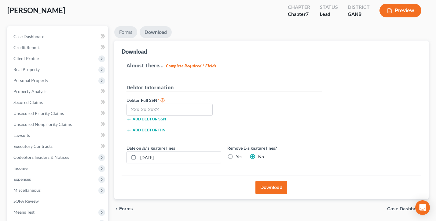
click at [119, 28] on link "Forms" at bounding box center [125, 32] width 23 height 12
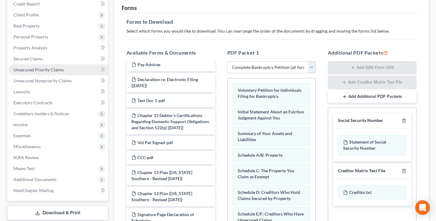
scroll to position [141, 0]
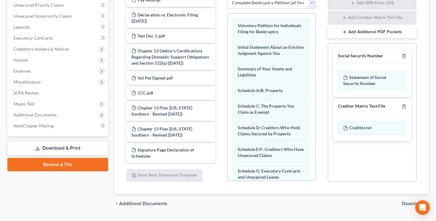
click at [57, 163] on link "Review & File" at bounding box center [57, 164] width 101 height 13
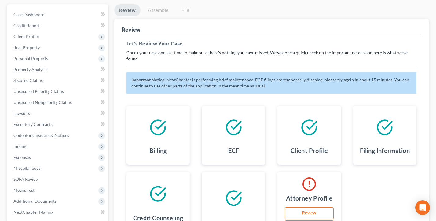
scroll to position [16, 0]
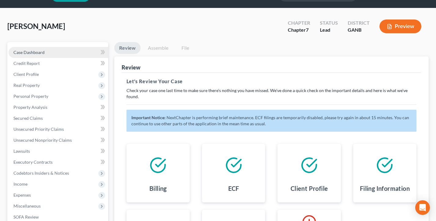
click at [38, 52] on span "Case Dashboard" at bounding box center [28, 52] width 31 height 5
select select "3"
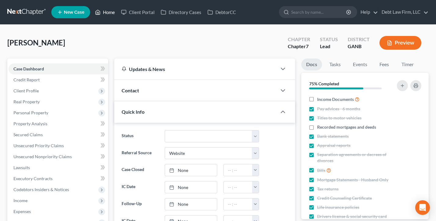
click at [106, 13] on link "Home" at bounding box center [105, 12] width 26 height 11
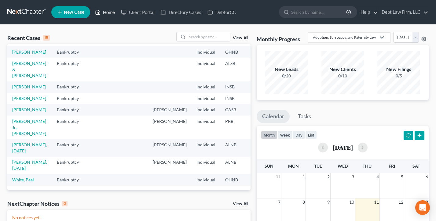
scroll to position [127, 0]
drag, startPoint x: 23, startPoint y: 130, endPoint x: 32, endPoint y: 129, distance: 9.8
click at [23, 130] on link "Appleseed Jr., Johnny" at bounding box center [29, 127] width 34 height 17
select select "8"
select select "3"
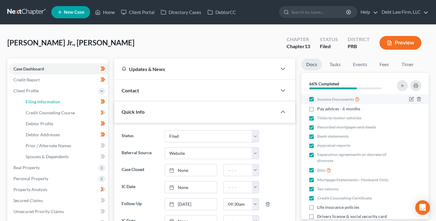
click at [40, 104] on span "Filing Information" at bounding box center [43, 101] width 34 height 5
select select "1"
select select "0"
select select "3"
select select "70"
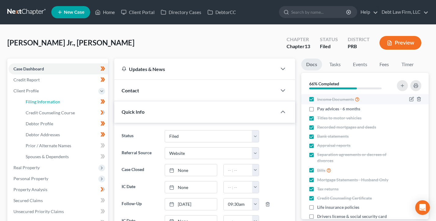
select select "0"
select select "18"
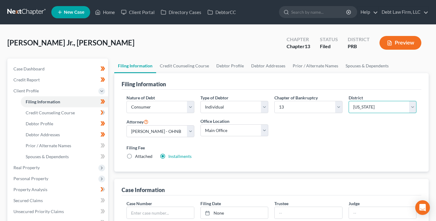
click at [373, 109] on select "Select Alabama - Middle Alabama - Northern Alabama - Southern Alaska Arizona Ar…" at bounding box center [382, 107] width 68 height 12
select select "19"
click at [348, 101] on select "Select Alabama - Middle Alabama - Northern Alabama - Southern Alaska Arizona Ar…" at bounding box center [382, 107] width 68 height 12
click at [302, 112] on select "Select 7 11 12 13" at bounding box center [308, 107] width 68 height 12
select select "0"
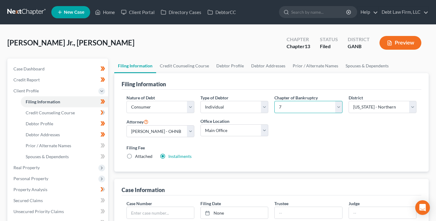
click at [274, 101] on select "Select 7 11 12 13" at bounding box center [308, 107] width 68 height 12
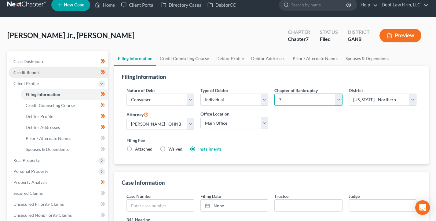
scroll to position [13, 0]
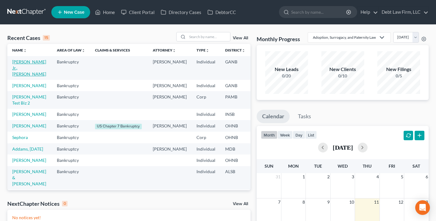
drag, startPoint x: 16, startPoint y: 66, endPoint x: 40, endPoint y: 81, distance: 28.9
click at [16, 66] on link "Appleseed Jr., Johnny" at bounding box center [29, 67] width 34 height 17
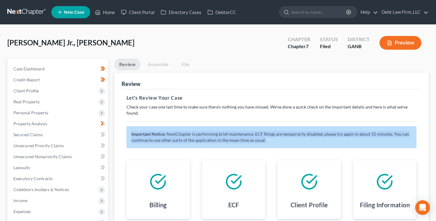
drag, startPoint x: 251, startPoint y: 132, endPoint x: 166, endPoint y: 123, distance: 85.4
click at [166, 126] on div "Important Notice: NextChapter is performing brief maintenance. ECF filings are …" at bounding box center [271, 137] width 290 height 22
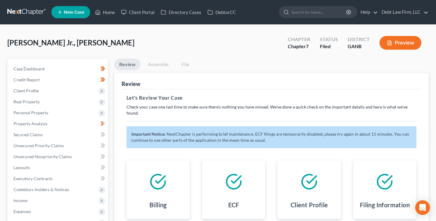
click at [159, 67] on link "Assemble" at bounding box center [158, 65] width 30 height 12
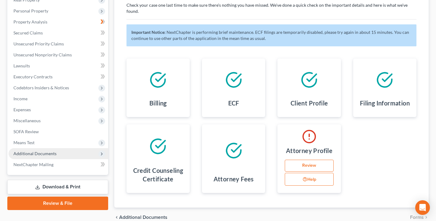
scroll to position [123, 0]
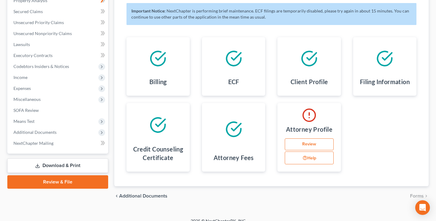
click at [62, 165] on link "Download & Print" at bounding box center [57, 166] width 101 height 14
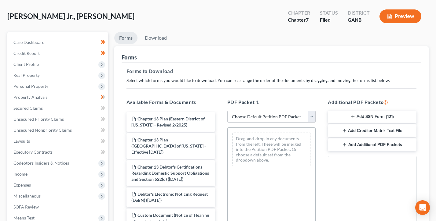
scroll to position [51, 0]
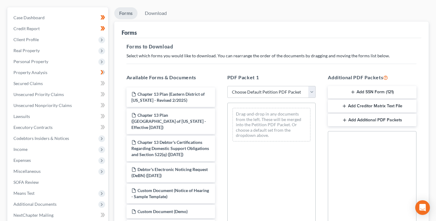
click at [367, 92] on button "Add SSN Form (121)" at bounding box center [372, 92] width 89 height 13
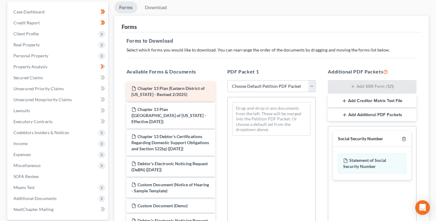
scroll to position [29, 0]
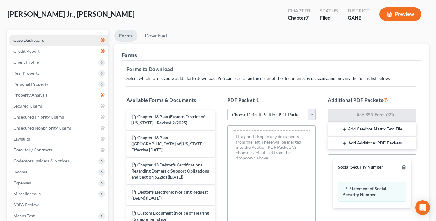
click at [40, 38] on span "Case Dashboard" at bounding box center [28, 40] width 31 height 5
select select "3"
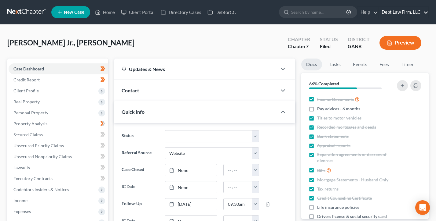
click at [404, 13] on link "Debt Law Firm, LLC" at bounding box center [403, 12] width 50 height 11
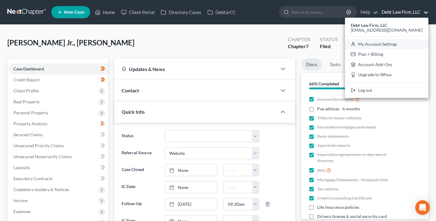
drag, startPoint x: 394, startPoint y: 43, endPoint x: 14, endPoint y: 52, distance: 380.4
click at [394, 43] on link "My Account Settings" at bounding box center [386, 44] width 83 height 10
select select "61"
select select "24"
select select "36"
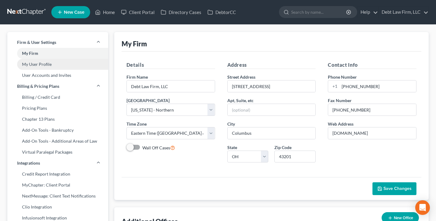
click at [45, 65] on link "My User Profile" at bounding box center [57, 64] width 101 height 11
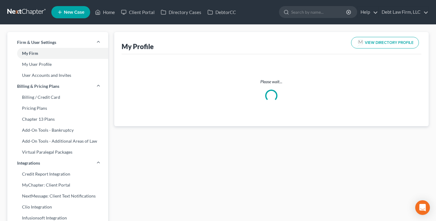
select select "36"
select select "61"
select select "attorney"
select select "0"
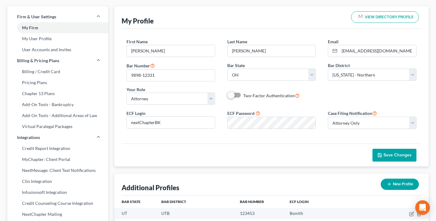
scroll to position [27, 0]
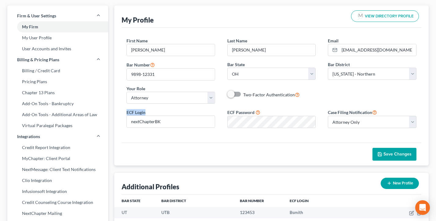
drag, startPoint x: 144, startPoint y: 111, endPoint x: 125, endPoint y: 109, distance: 18.4
click at [125, 109] on div "ECF Login nextChapterBK" at bounding box center [170, 118] width 101 height 19
drag, startPoint x: 276, startPoint y: 112, endPoint x: 221, endPoint y: 111, distance: 55.3
click at [223, 111] on div "ECF Password" at bounding box center [271, 118] width 101 height 19
click at [274, 110] on div "ECF Password" at bounding box center [271, 118] width 101 height 19
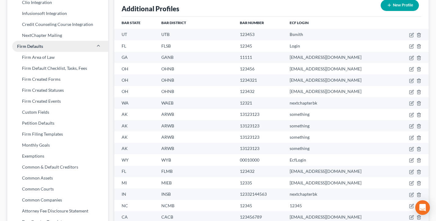
scroll to position [287, 0]
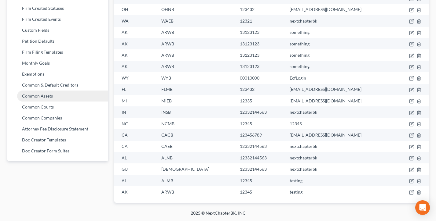
click at [47, 127] on link "Attorney Fee Disclosure Statement" at bounding box center [57, 129] width 101 height 11
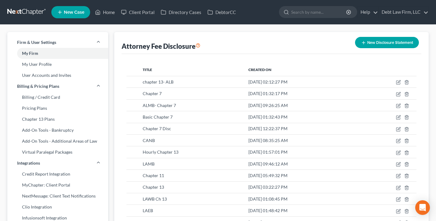
click at [380, 42] on button "New Disclosure Statement" at bounding box center [387, 42] width 64 height 11
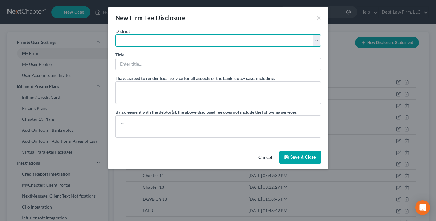
click at [133, 39] on select "Alabama - Middle Alabama - Northern Alabama - Southern Alaska Arizona Arkansas …" at bounding box center [217, 40] width 205 height 12
select select "19"
click at [115, 34] on select "Alabama - Middle Alabama - Northern Alabama - Southern Alaska Arizona Arkansas …" at bounding box center [217, 40] width 205 height 12
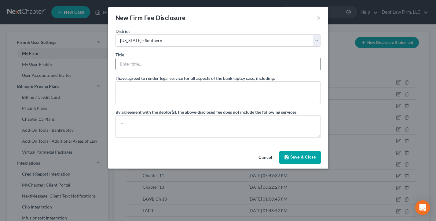
click at [147, 63] on input "text" at bounding box center [218, 64] width 205 height 12
type input "Chapter 7"
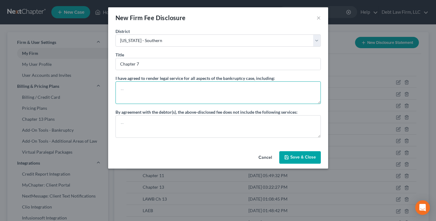
click at [144, 89] on textarea at bounding box center [217, 93] width 205 height 23
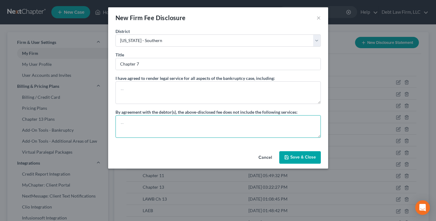
click at [155, 130] on textarea at bounding box center [217, 126] width 205 height 23
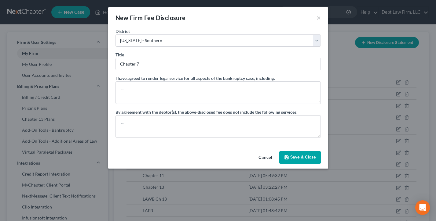
click at [264, 157] on button "Cancel" at bounding box center [264, 158] width 23 height 12
select select "?"
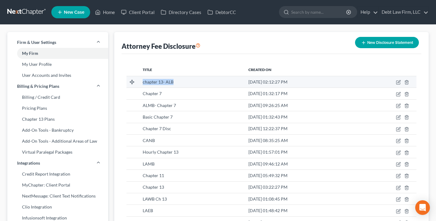
drag, startPoint x: 183, startPoint y: 82, endPoint x: 132, endPoint y: 78, distance: 51.8
click at [132, 78] on tr "chapter 13- ALB Jul 17, 2025, 02:12:27 PM" at bounding box center [271, 82] width 290 height 12
click at [132, 78] on tbody "chapter 13- ALB Jul 17, 2025, 02:12:27 PM Chapter 7 Jul 17, 2025, 01:32:17 PM A…" at bounding box center [271, 199] width 290 height 246
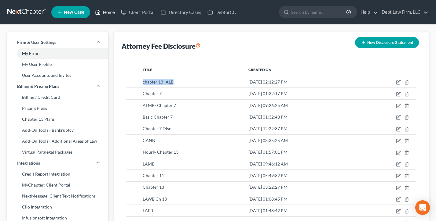
click at [109, 12] on link "Home" at bounding box center [105, 12] width 26 height 11
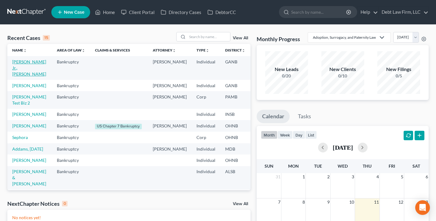
click at [24, 63] on link "Appleseed Jr., Johnny" at bounding box center [29, 67] width 34 height 17
select select "3"
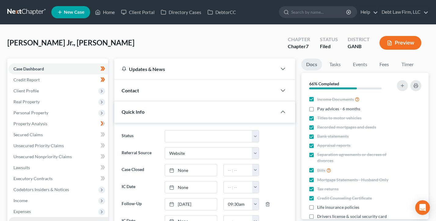
scroll to position [100, 0]
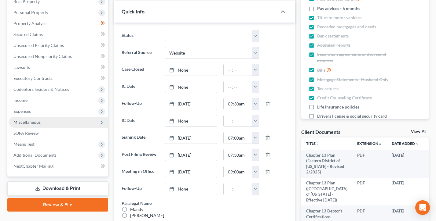
click at [38, 124] on span "Miscellaneous" at bounding box center [26, 122] width 27 height 5
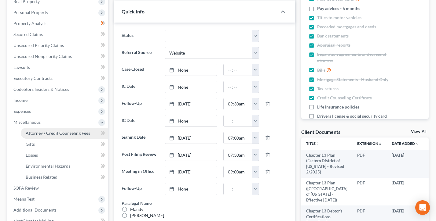
click at [45, 133] on span "Attorney / Credit Counseling Fees" at bounding box center [58, 133] width 64 height 5
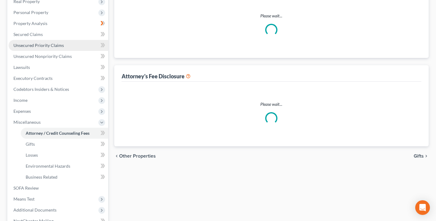
select select "1"
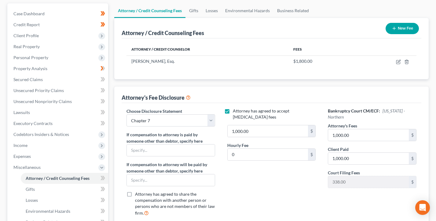
scroll to position [57, 0]
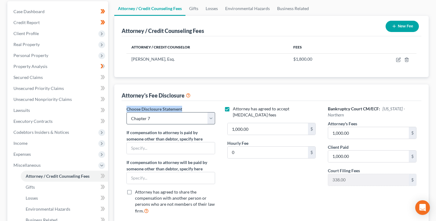
drag, startPoint x: 165, startPoint y: 107, endPoint x: 163, endPoint y: 121, distance: 14.0
click at [126, 107] on div "Choose Disclosure Statement Select chapter 13- ALB Chapter 7 ALMB- Chapter 7 Ba…" at bounding box center [170, 162] width 101 height 113
click at [163, 121] on select "Select chapter 13- ALB Chapter 7 ALMB- Chapter 7 Basic Chapter 7 Chapter 7 Disc…" at bounding box center [170, 118] width 89 height 12
select select
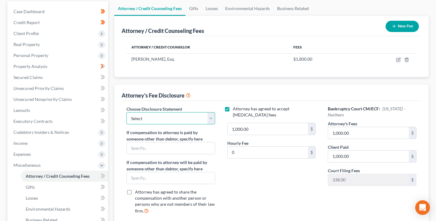
click at [126, 112] on select "Select chapter 13- ALB Chapter 7 ALMB- Chapter 7 Basic Chapter 7 Chapter 7 Disc…" at bounding box center [170, 118] width 89 height 12
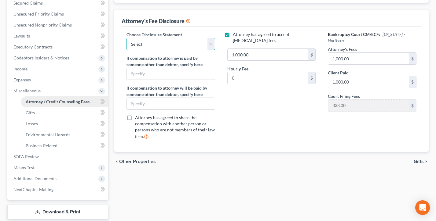
scroll to position [160, 0]
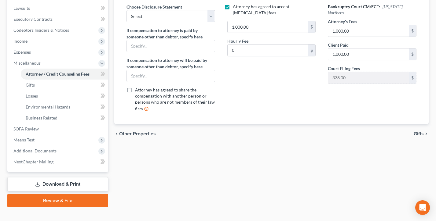
click at [67, 198] on link "Review & File" at bounding box center [57, 200] width 101 height 13
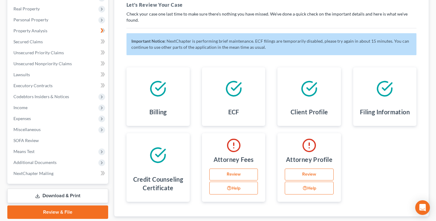
scroll to position [114, 0]
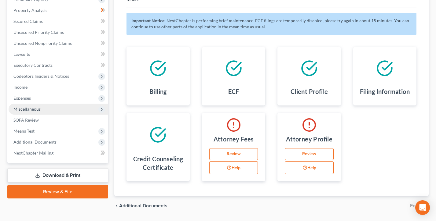
click at [37, 107] on span "Miscellaneous" at bounding box center [26, 109] width 27 height 5
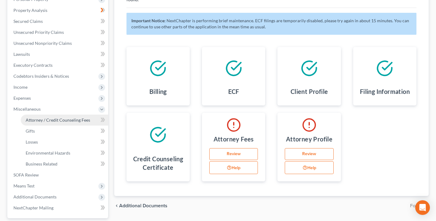
click at [45, 117] on link "Attorney / Credit Counseling Fees" at bounding box center [64, 120] width 87 height 11
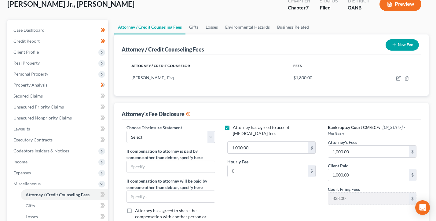
scroll to position [68, 0]
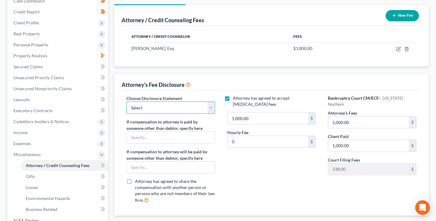
click at [156, 109] on select "Select chapter 13- ALB Chapter 7 ALMB- Chapter 7 Basic Chapter 7 Chapter 7 Disc…" at bounding box center [170, 108] width 89 height 12
select select "1"
click at [126, 102] on select "Select chapter 13- ALB Chapter 7 ALMB- Chapter 7 Basic Chapter 7 Chapter 7 Disc…" at bounding box center [170, 108] width 89 height 12
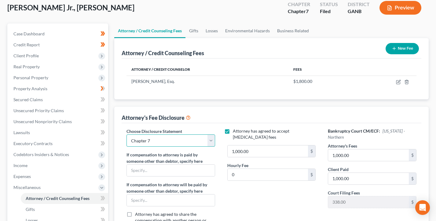
scroll to position [0, 0]
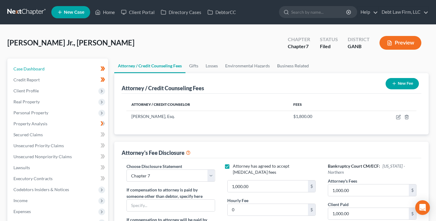
drag, startPoint x: 53, startPoint y: 71, endPoint x: 134, endPoint y: 33, distance: 89.2
click at [53, 71] on link "Case Dashboard" at bounding box center [59, 68] width 100 height 11
select select "3"
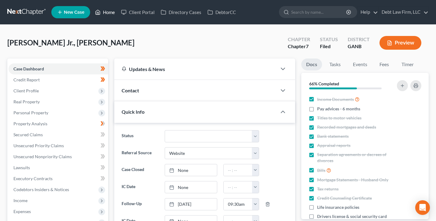
click at [106, 10] on link "Home" at bounding box center [105, 12] width 26 height 11
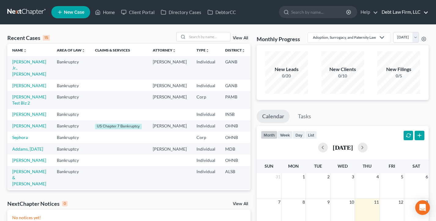
drag, startPoint x: 412, startPoint y: 5, endPoint x: 408, endPoint y: 10, distance: 6.3
click at [412, 5] on ul "New Case Home Client Portal Directory Cases DebtorCC - No Result - See all resu…" at bounding box center [239, 12] width 377 height 16
click at [406, 12] on link "Debt Law Firm, LLC" at bounding box center [403, 12] width 50 height 11
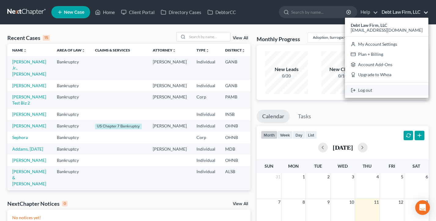
drag, startPoint x: 389, startPoint y: 90, endPoint x: 383, endPoint y: 89, distance: 5.9
click at [389, 90] on link "Log out" at bounding box center [386, 90] width 83 height 10
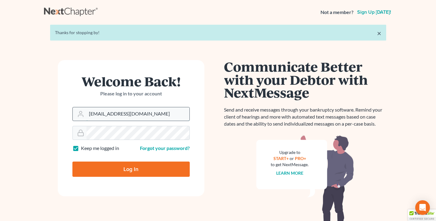
click at [135, 108] on input "[EMAIL_ADDRESS][DOMAIN_NAME]" at bounding box center [137, 113] width 103 height 13
type input "[PERSON_NAME][EMAIL_ADDRESS][DOMAIN_NAME]"
click at [130, 167] on input "Log In" at bounding box center [130, 169] width 117 height 15
type input "Thinking..."
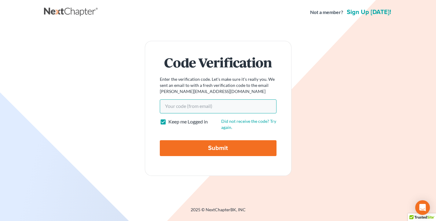
click at [228, 108] on input "Your code(from email)" at bounding box center [218, 107] width 117 height 14
paste input "890371"
type input "890371"
click at [160, 140] on input "Submit" at bounding box center [218, 148] width 117 height 16
type input "Thinking..."
